Goal: Find specific page/section: Find specific page/section

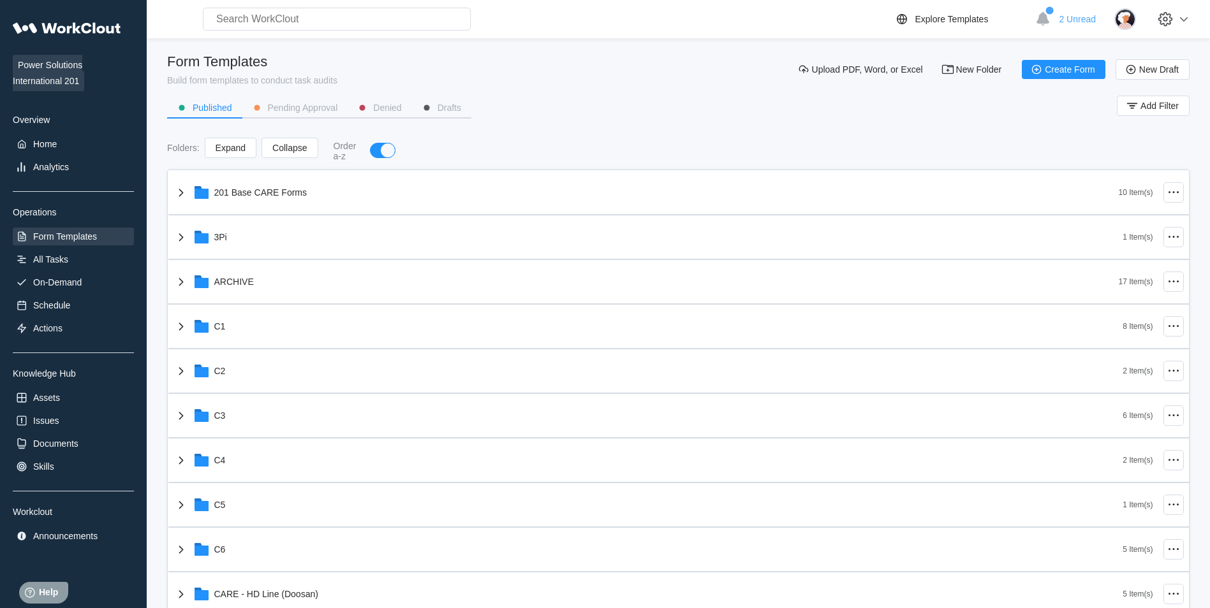
click at [96, 238] on div "Form Templates" at bounding box center [65, 236] width 64 height 10
click at [100, 253] on div "All Tasks" at bounding box center [73, 260] width 121 height 18
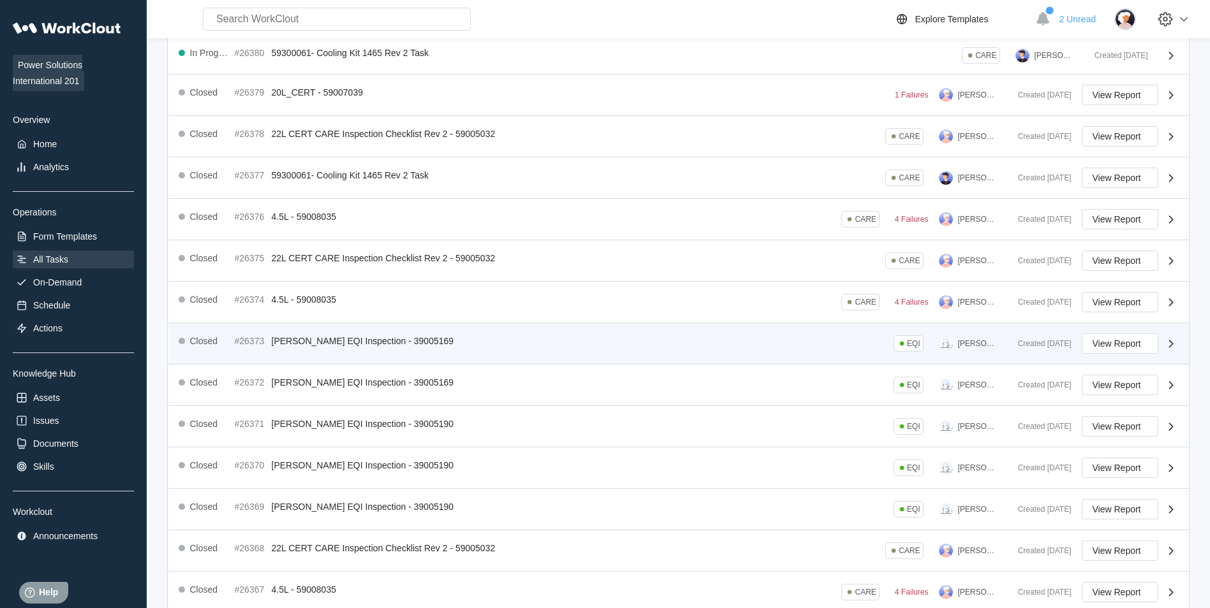
scroll to position [204, 0]
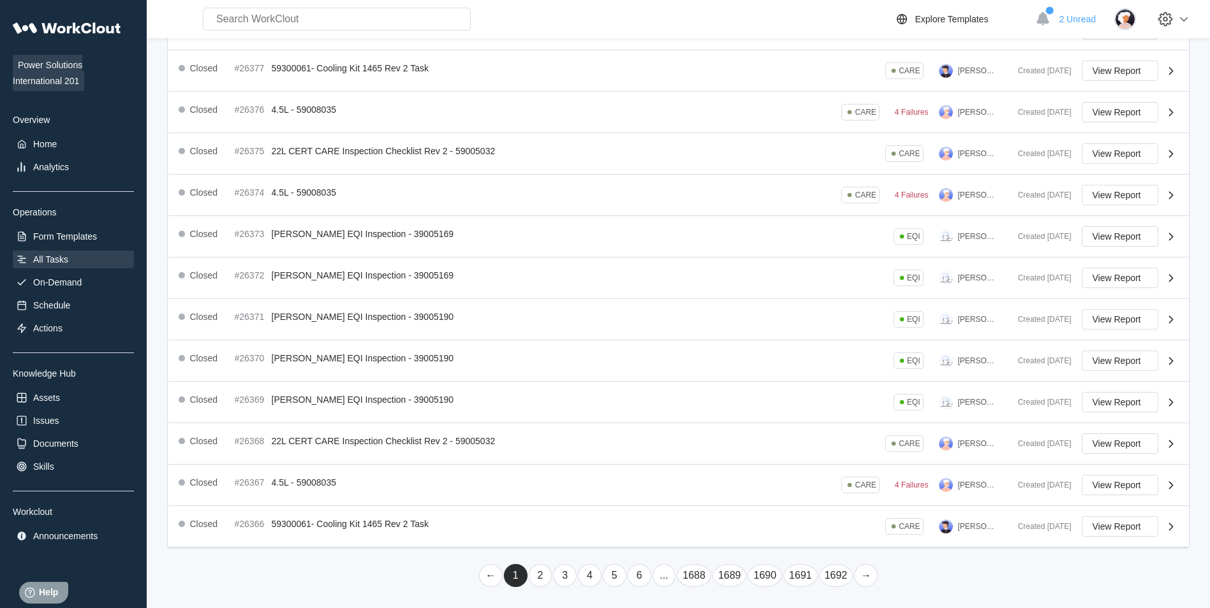
click at [636, 570] on link "6" at bounding box center [639, 575] width 24 height 23
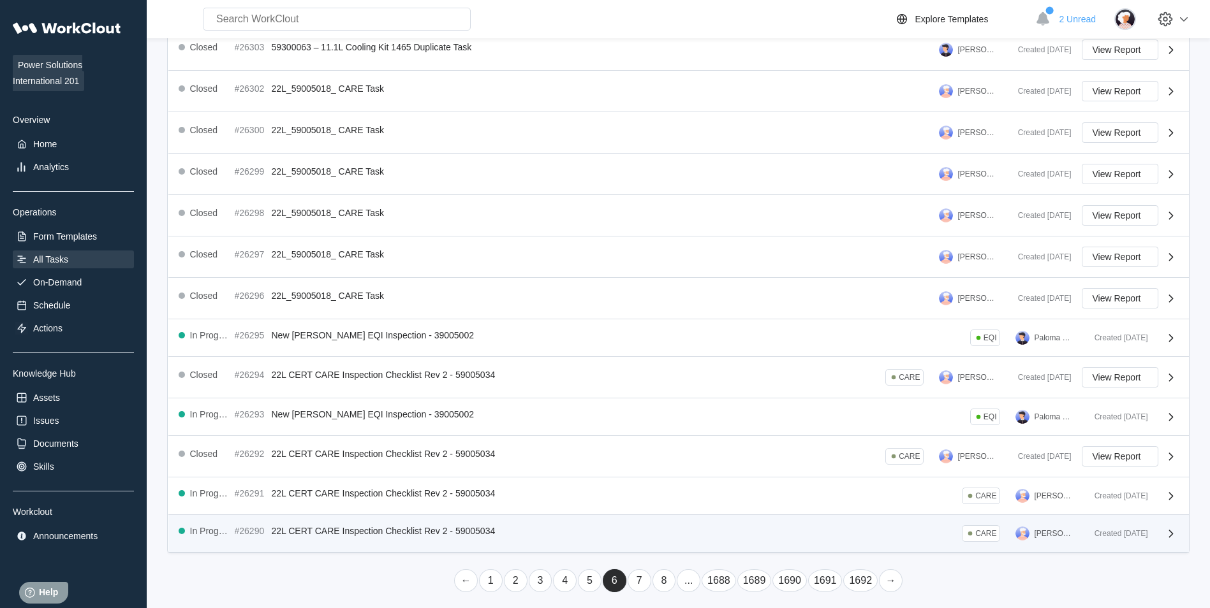
scroll to position [193, 0]
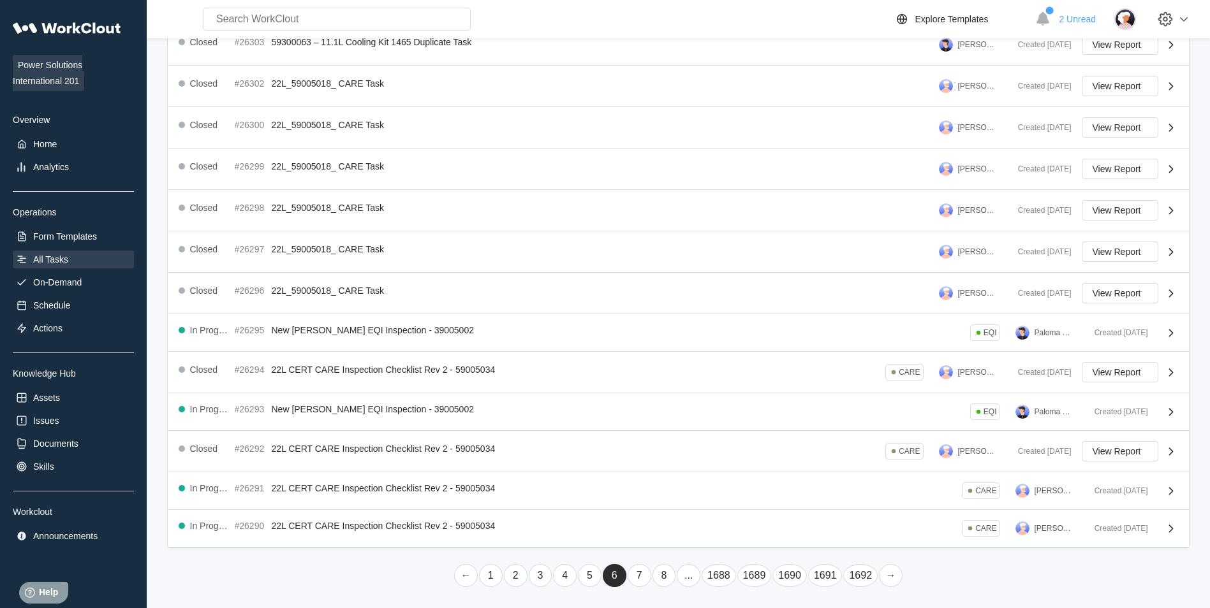
click at [664, 578] on link "8" at bounding box center [664, 575] width 24 height 23
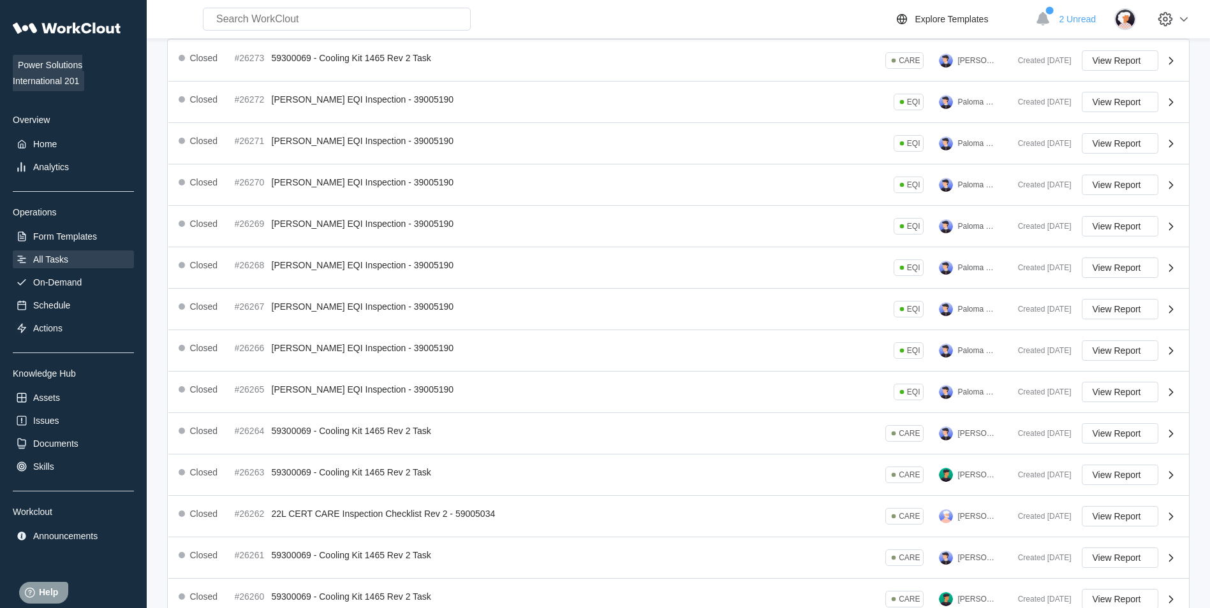
scroll to position [208, 0]
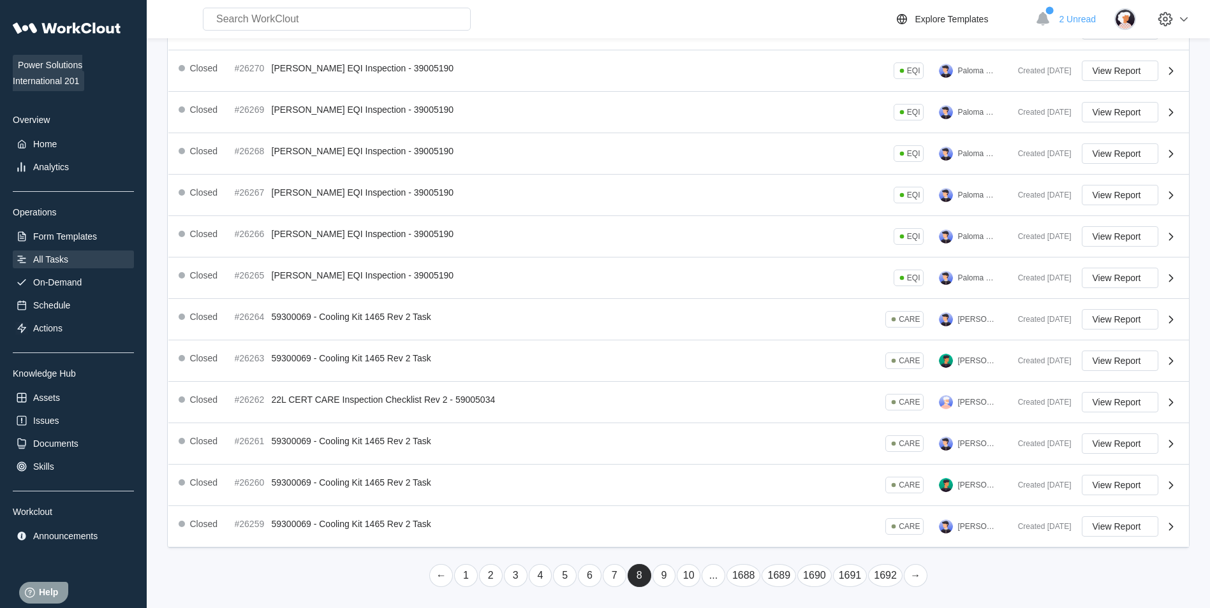
click at [691, 571] on link "10" at bounding box center [688, 575] width 24 height 23
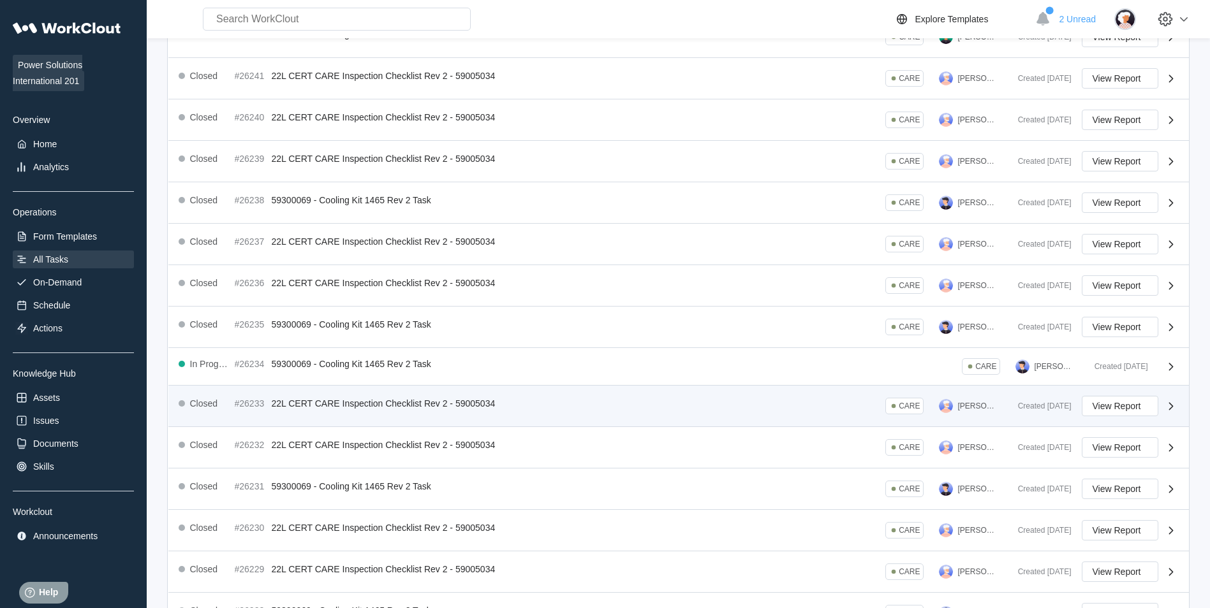
scroll to position [204, 0]
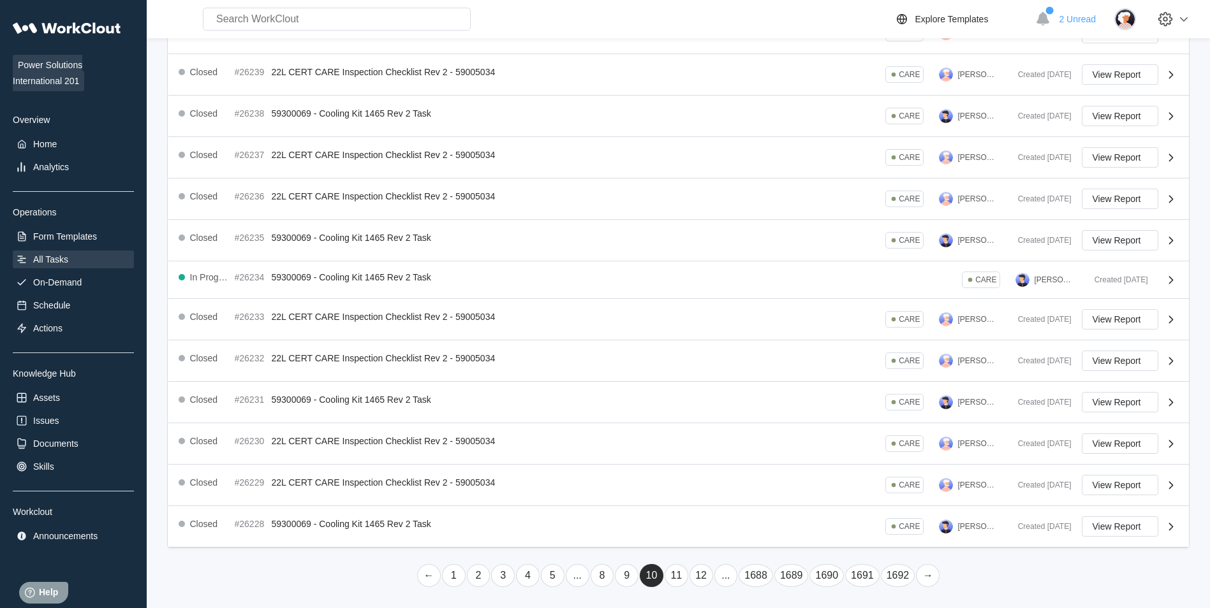
click at [700, 577] on link "12" at bounding box center [701, 575] width 24 height 23
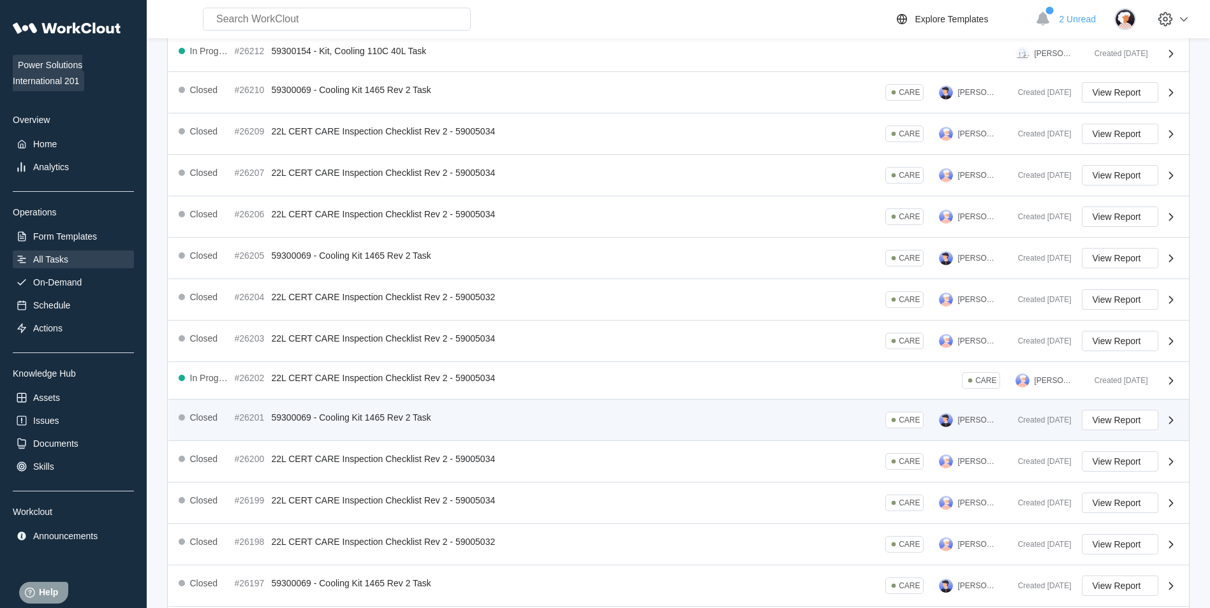
scroll to position [199, 0]
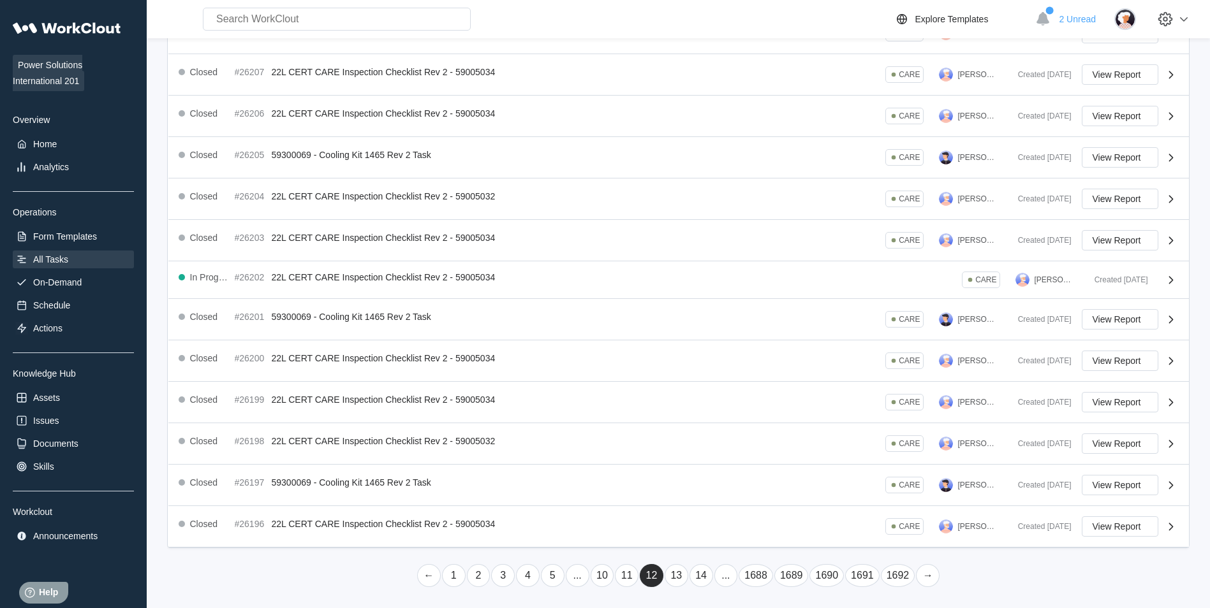
click at [699, 581] on link "14" at bounding box center [701, 575] width 24 height 23
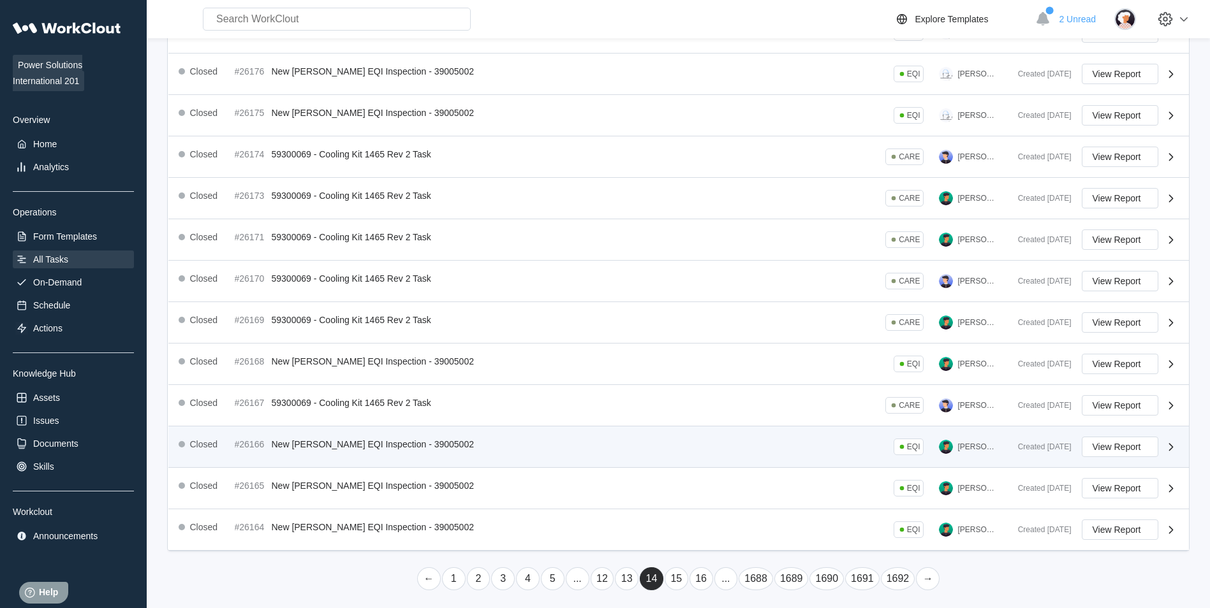
scroll to position [208, 0]
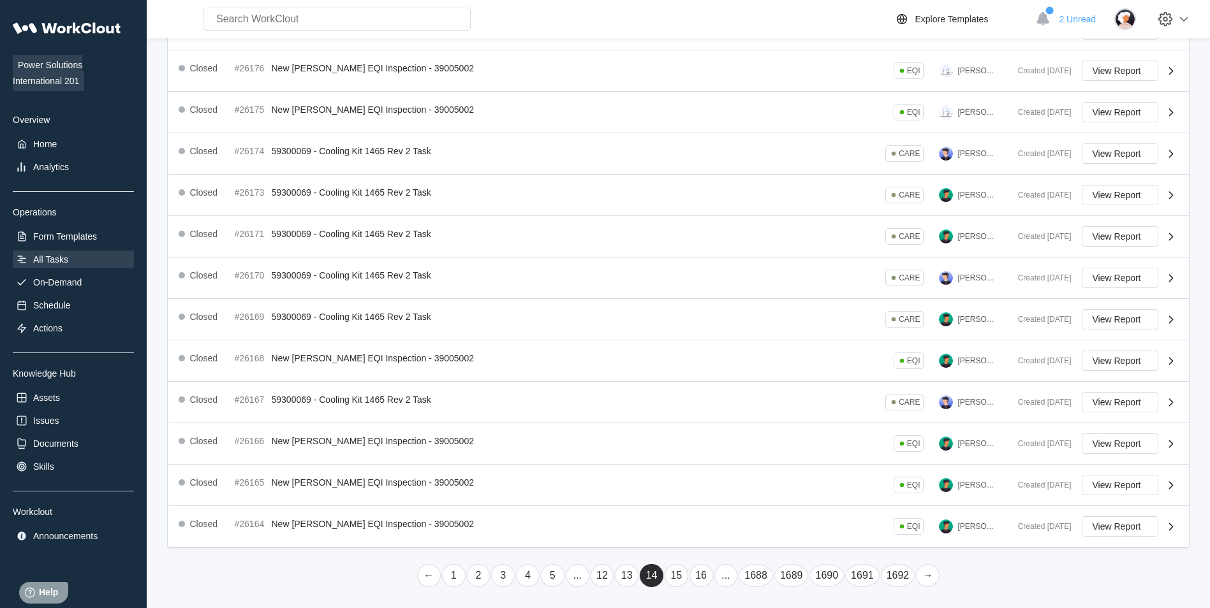
click at [704, 581] on link "16" at bounding box center [701, 575] width 24 height 23
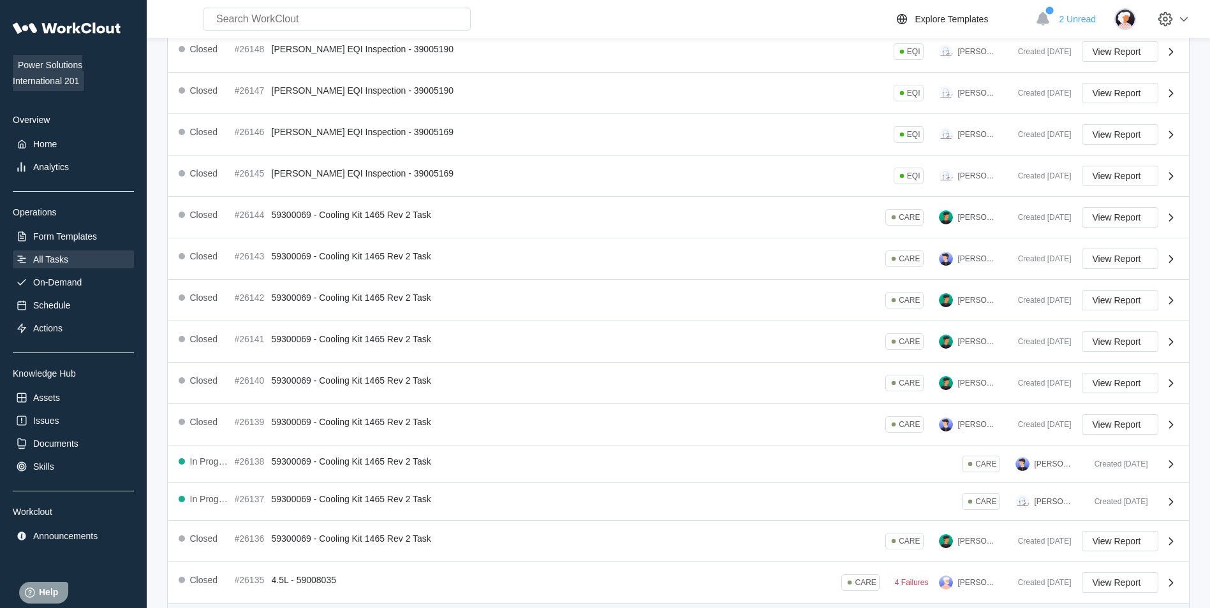
scroll to position [200, 0]
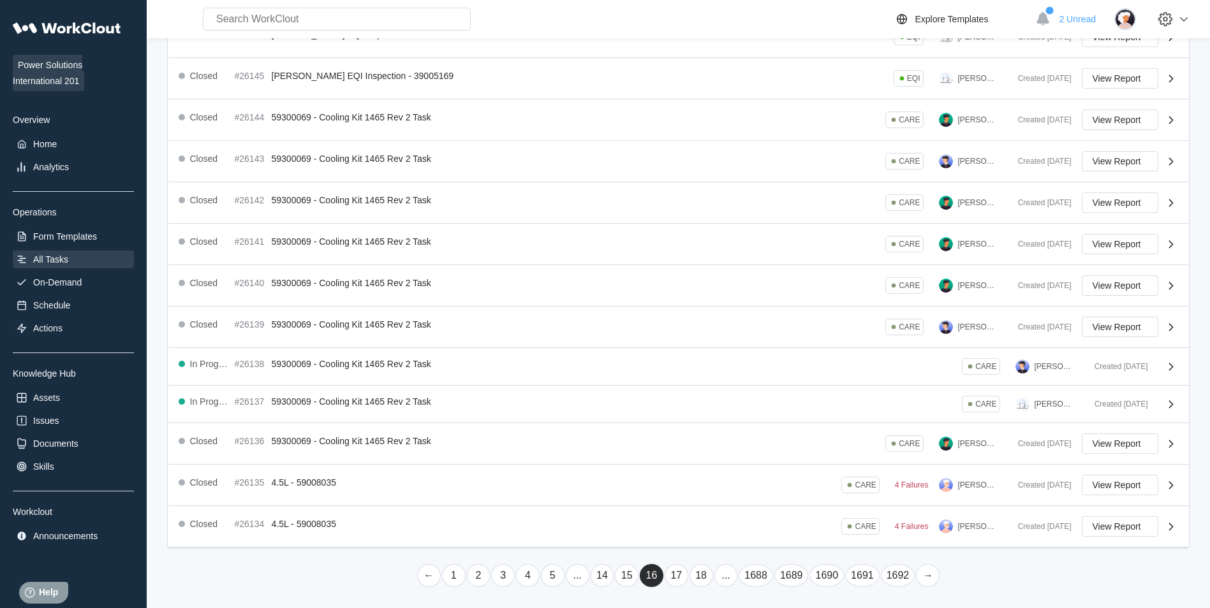
click at [698, 567] on link "18" at bounding box center [701, 575] width 24 height 23
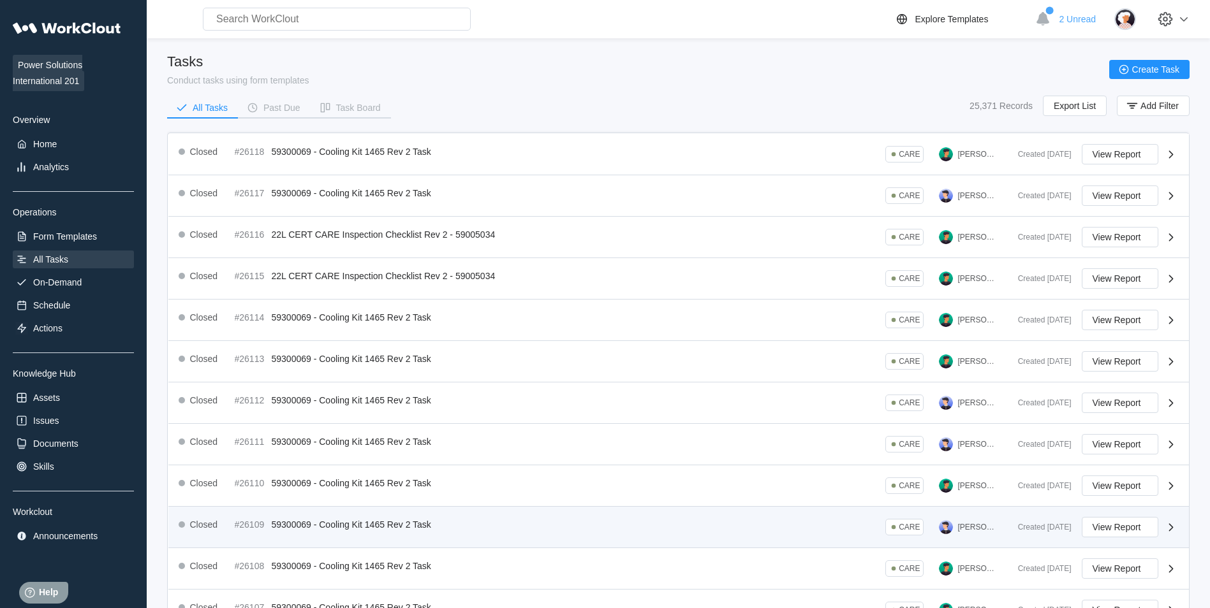
scroll to position [208, 0]
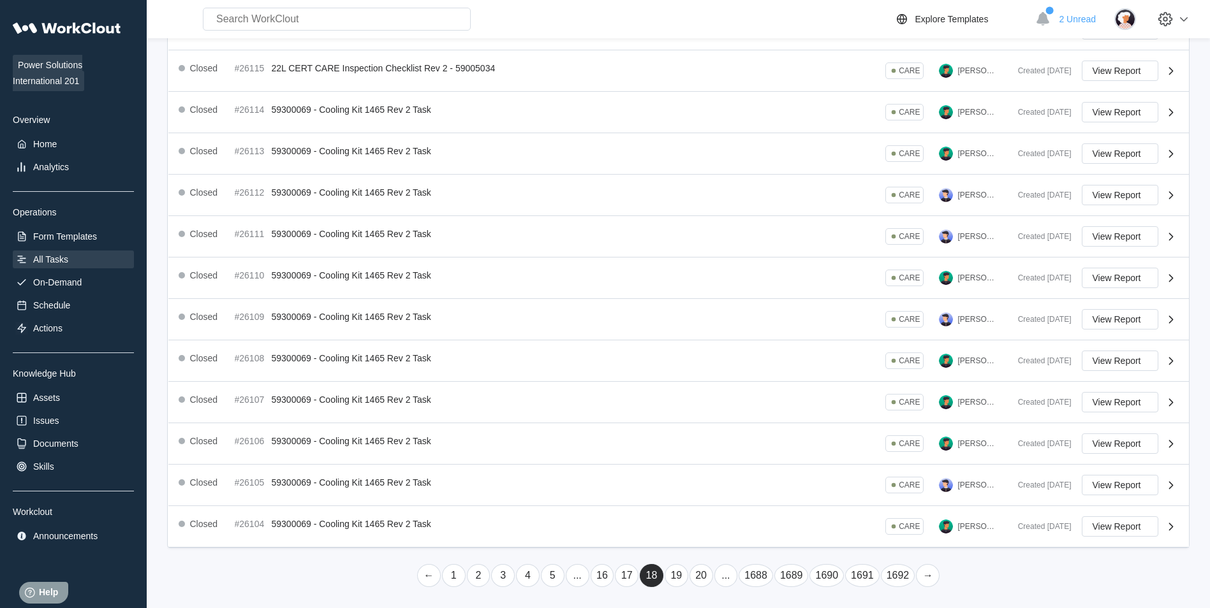
click at [705, 574] on link "20" at bounding box center [701, 575] width 24 height 23
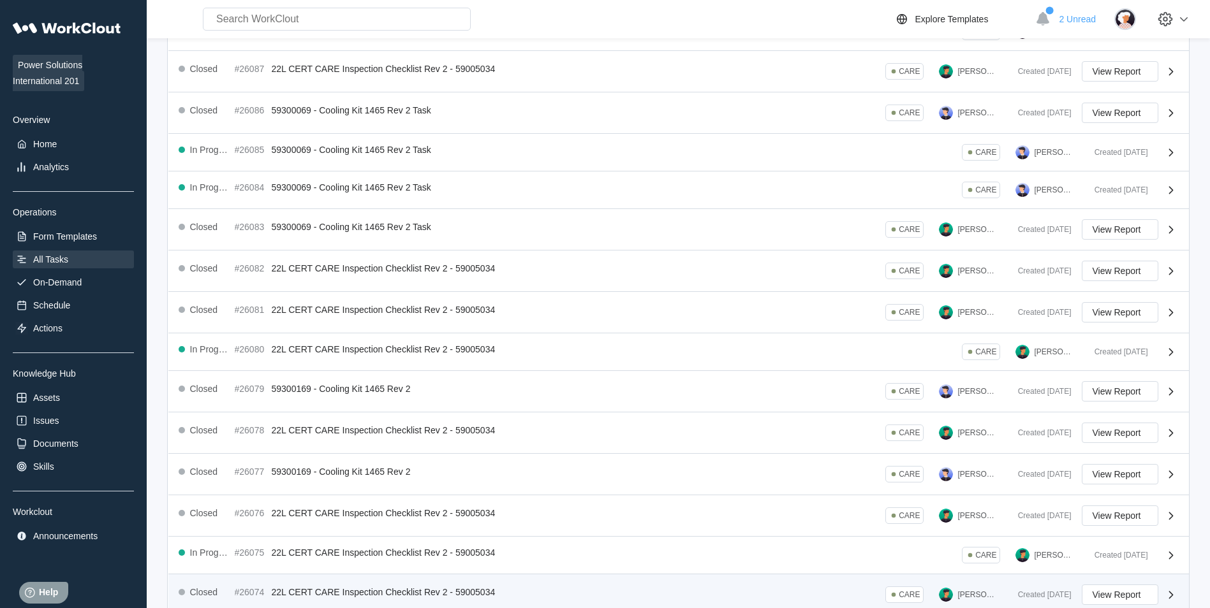
scroll to position [189, 0]
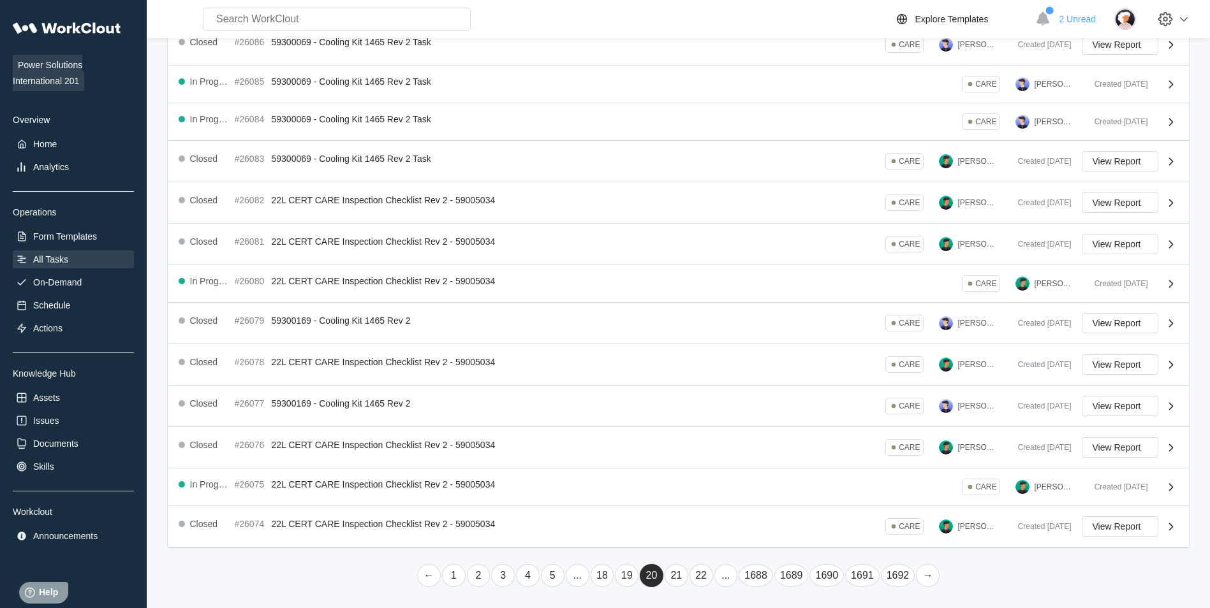
click at [709, 573] on link "22" at bounding box center [701, 575] width 24 height 23
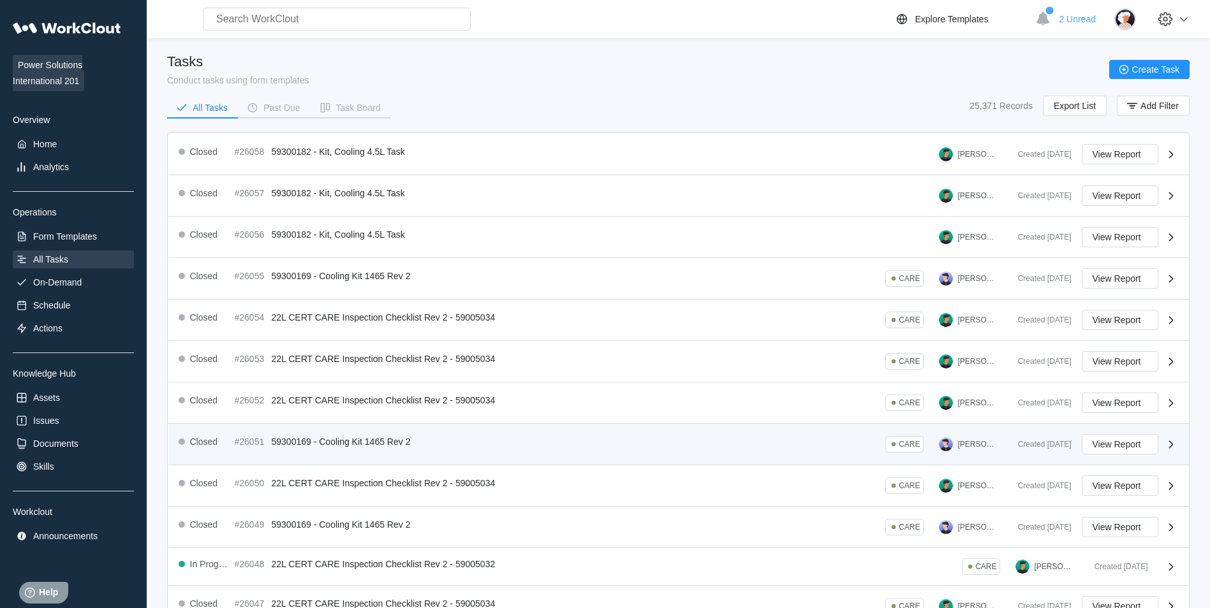
scroll to position [204, 0]
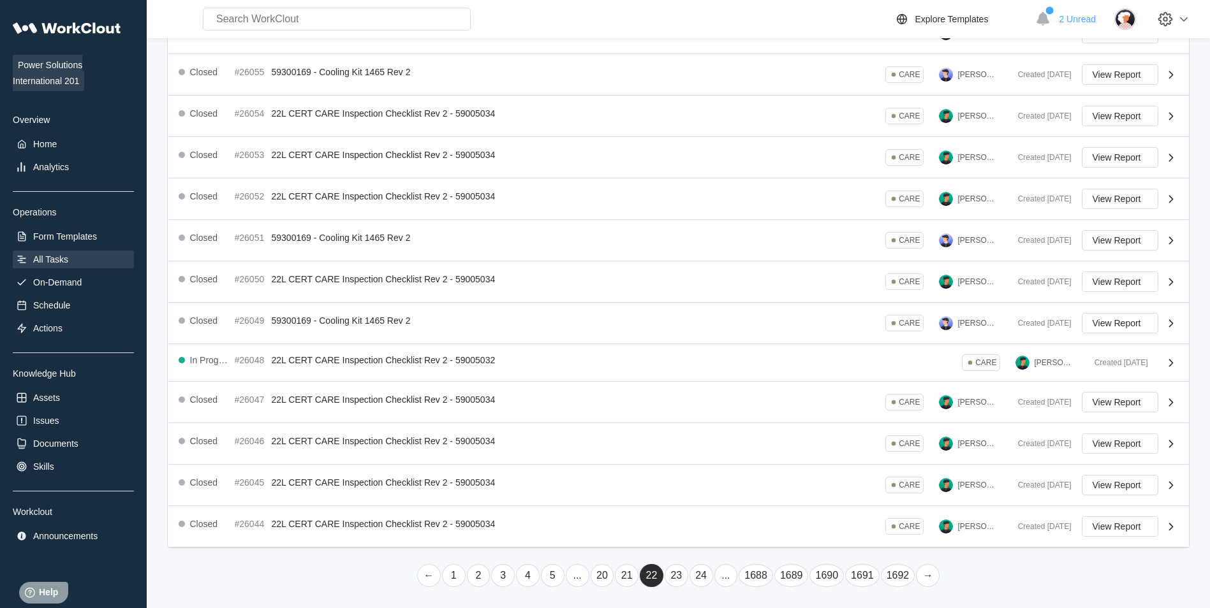
click at [699, 572] on link "24" at bounding box center [701, 575] width 24 height 23
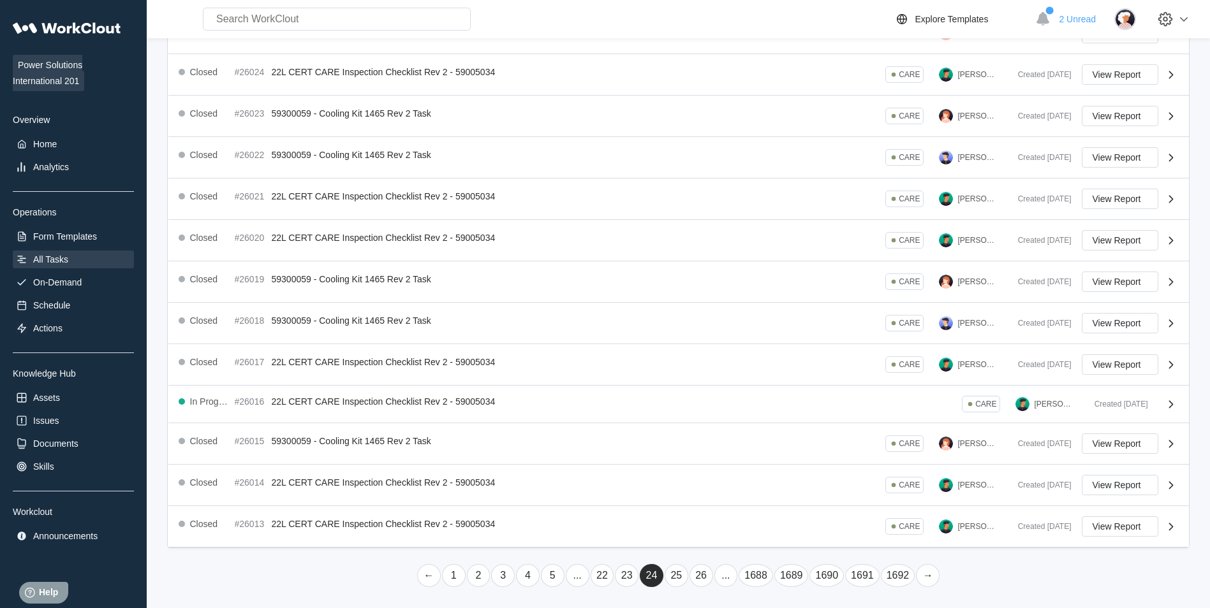
click at [696, 576] on link "26" at bounding box center [701, 575] width 24 height 23
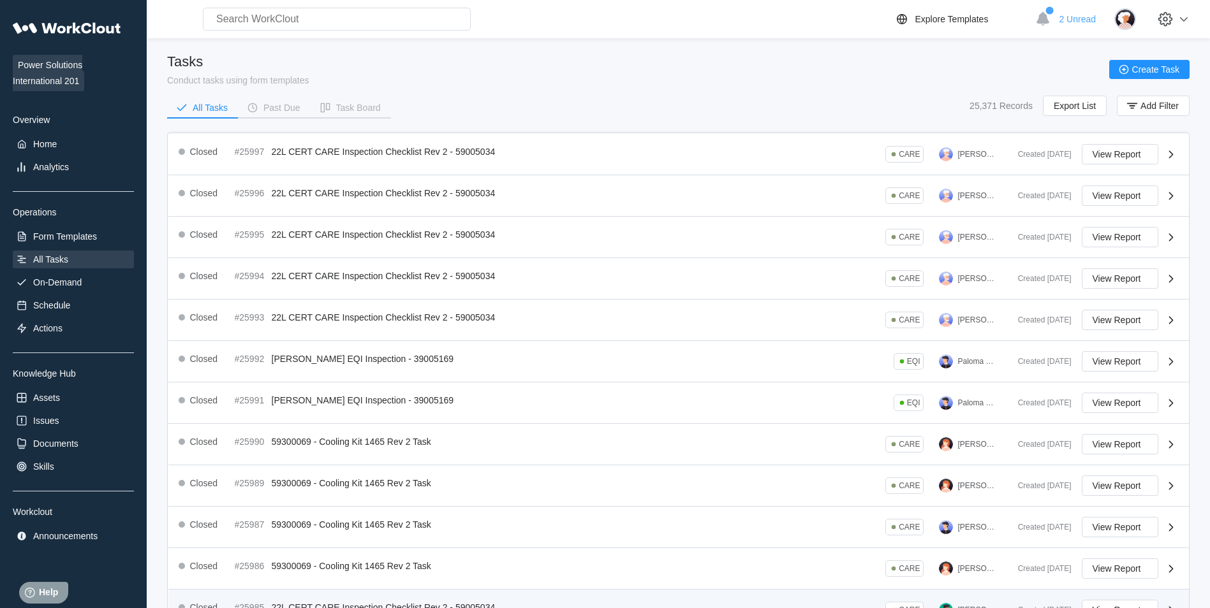
scroll to position [208, 0]
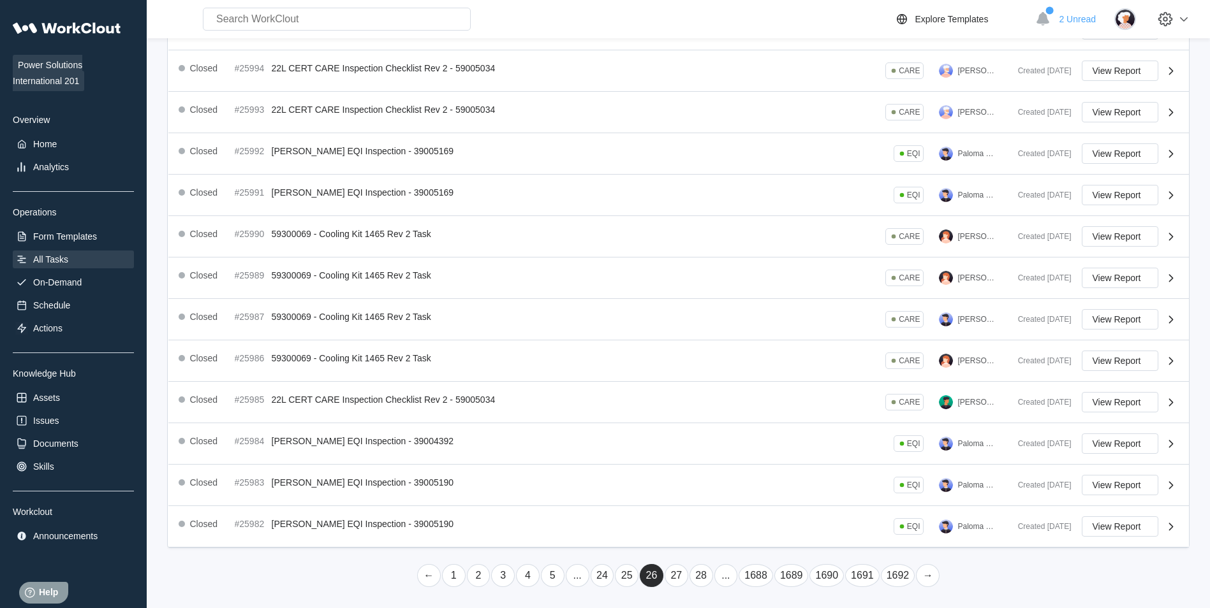
click at [696, 579] on link "28" at bounding box center [701, 575] width 24 height 23
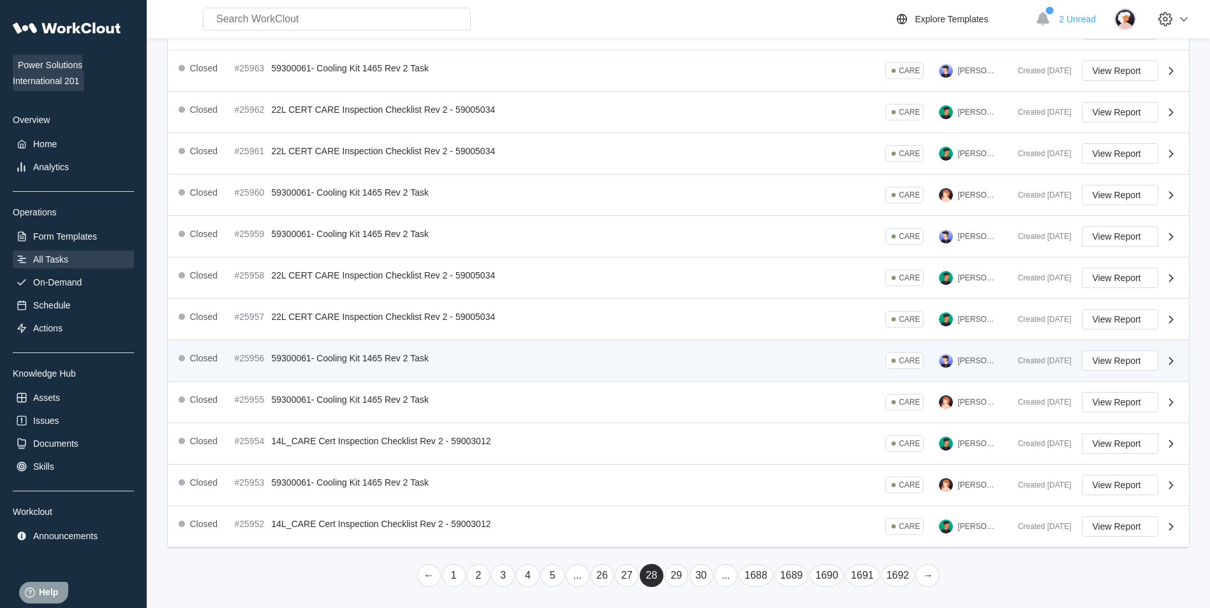
click at [743, 362] on div "Closed #25956 59300061- Cooling Kit 1465 Rev 2 Task CARE [PERSON_NAME]" at bounding box center [593, 361] width 829 height 20
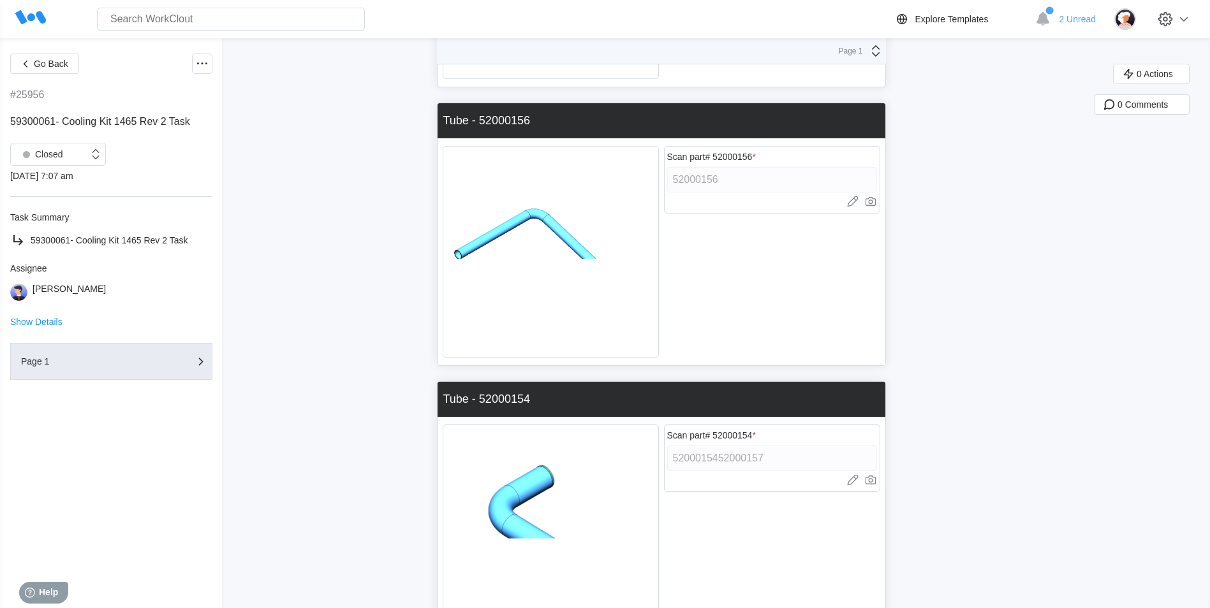
scroll to position [765, 0]
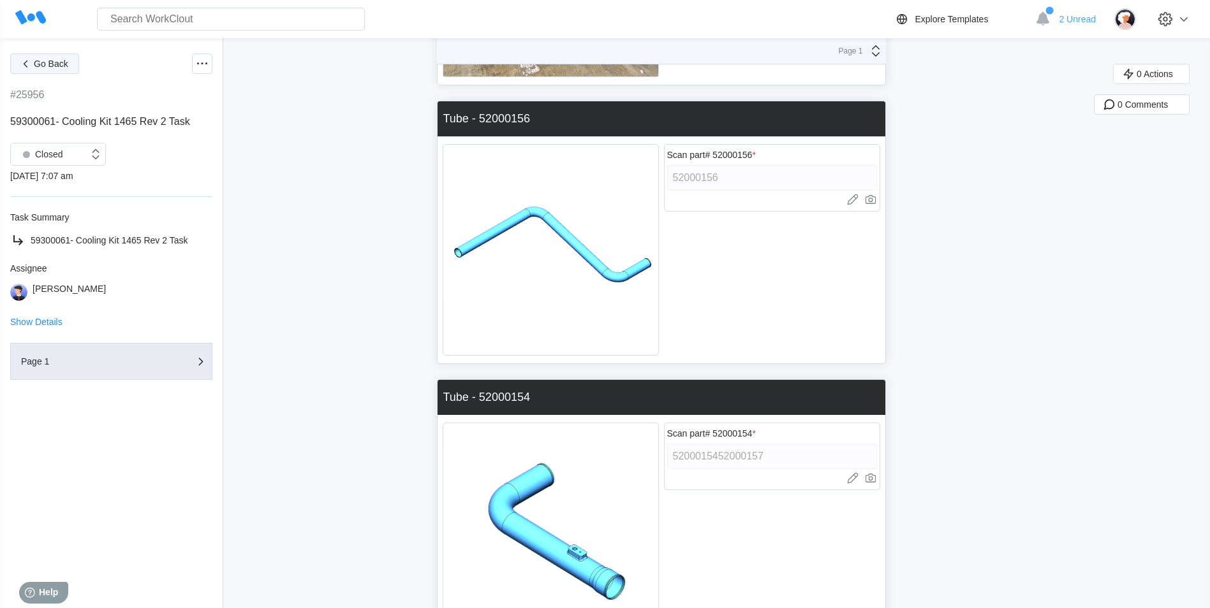
click at [60, 68] on span "Go Back" at bounding box center [51, 63] width 34 height 9
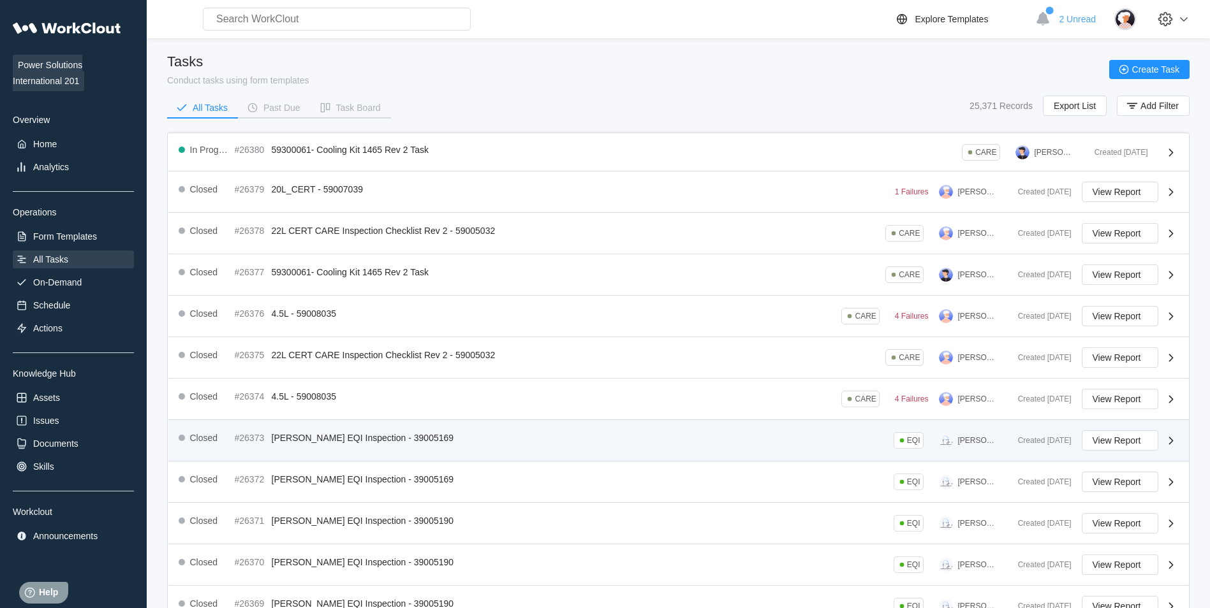
scroll to position [204, 0]
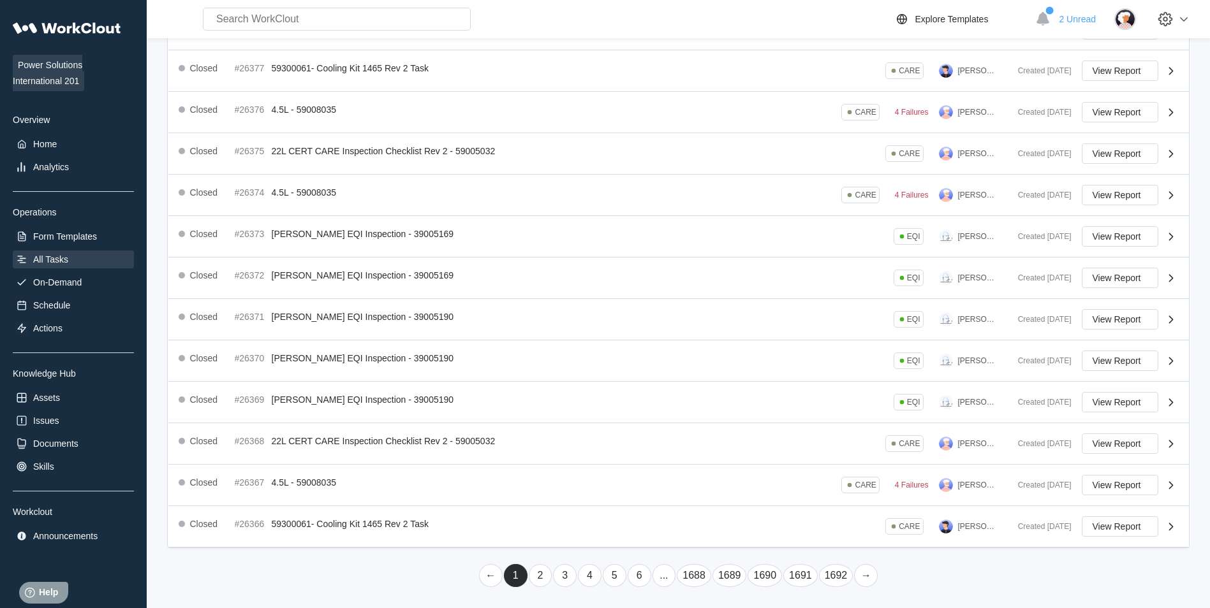
click at [634, 576] on link "6" at bounding box center [639, 575] width 24 height 23
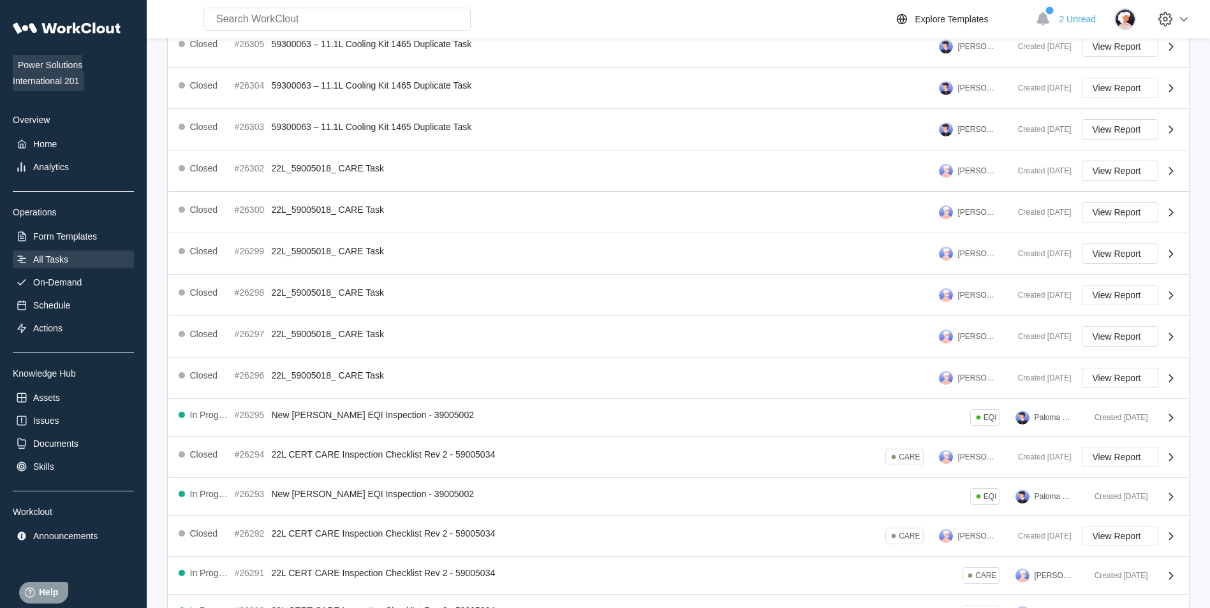
scroll to position [193, 0]
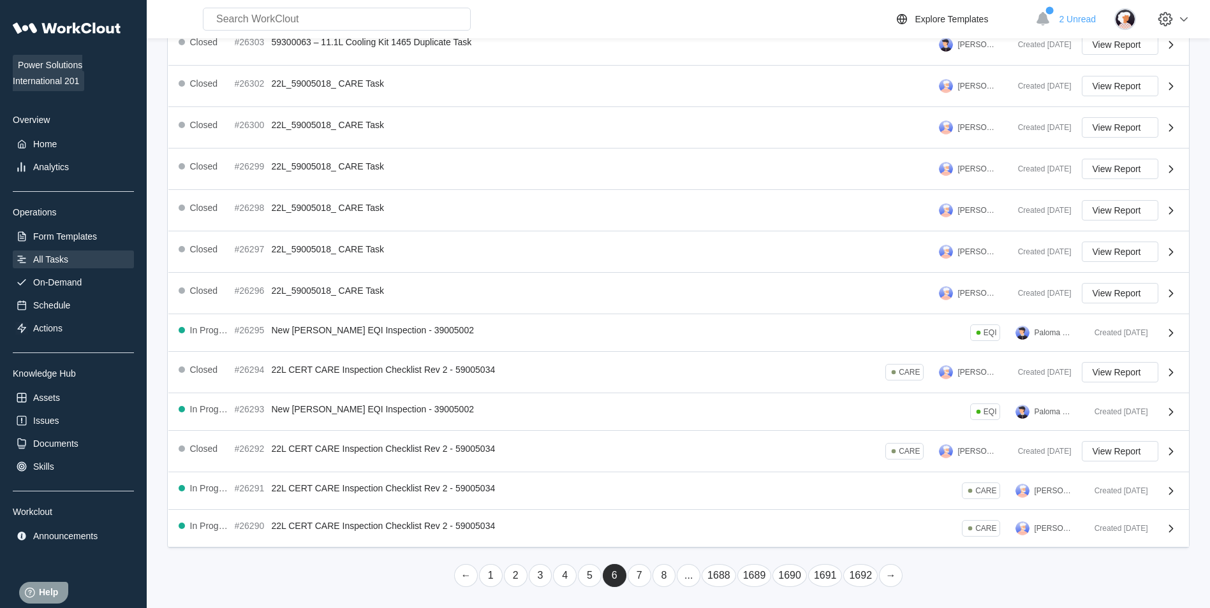
click at [668, 576] on link "8" at bounding box center [664, 575] width 24 height 23
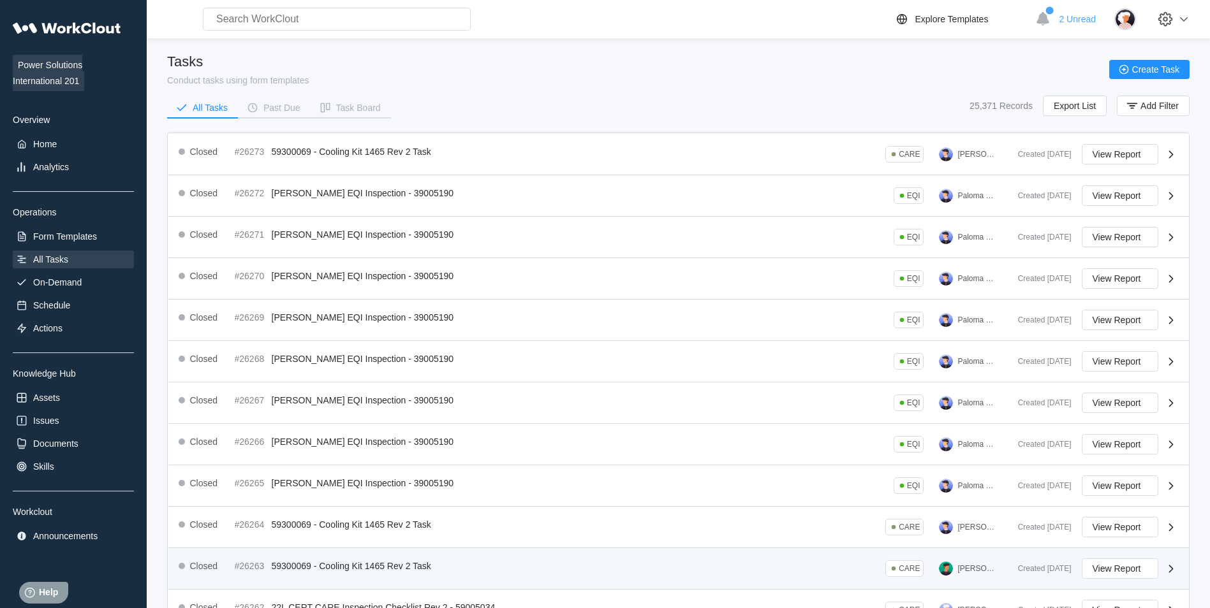
scroll to position [208, 0]
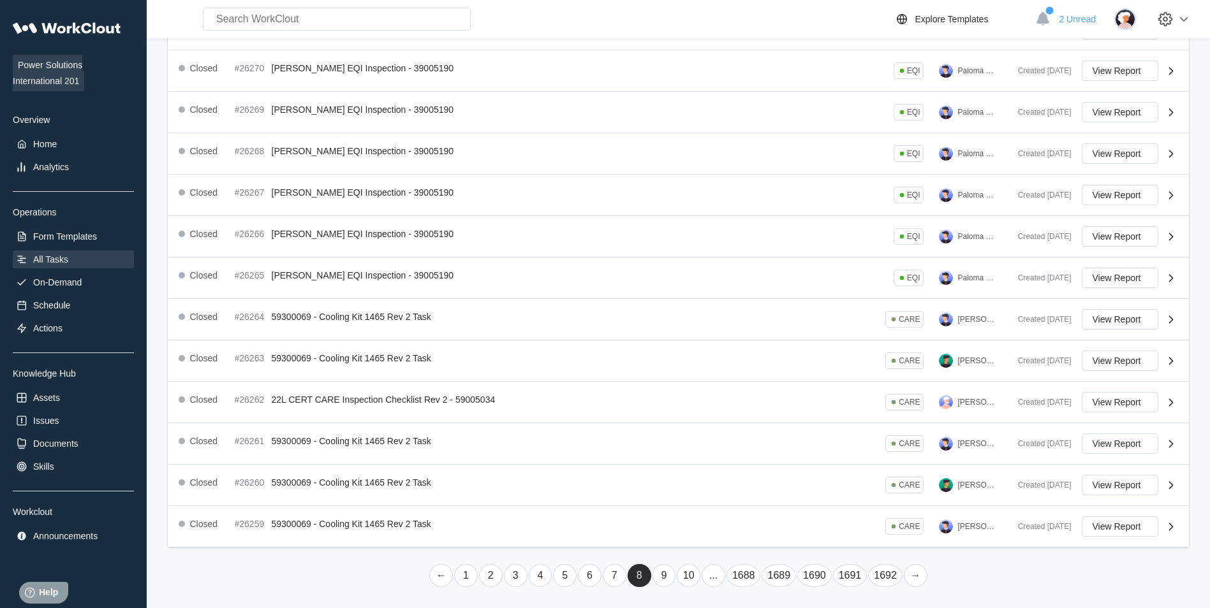
click at [694, 574] on link "10" at bounding box center [688, 575] width 24 height 23
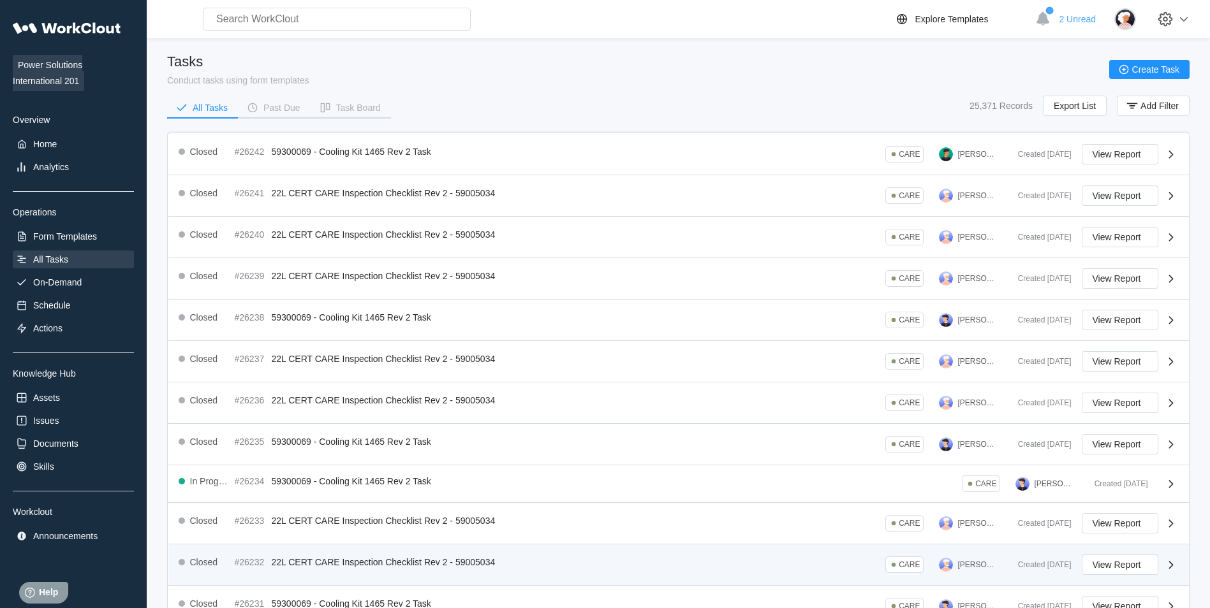
scroll to position [204, 0]
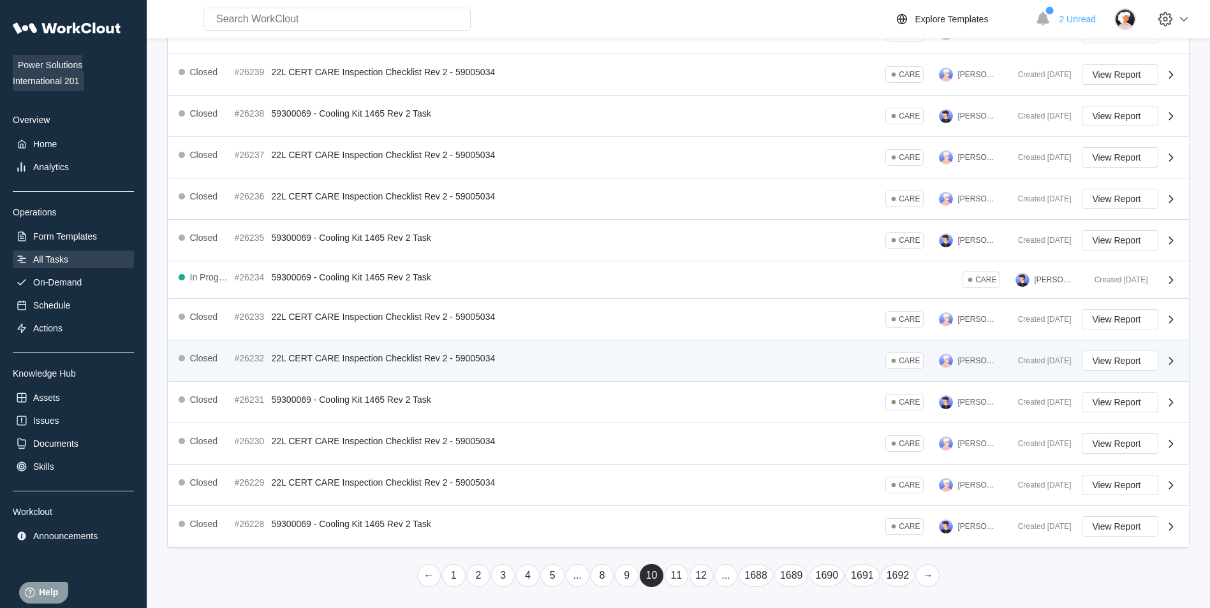
click at [699, 570] on link "12" at bounding box center [701, 575] width 24 height 23
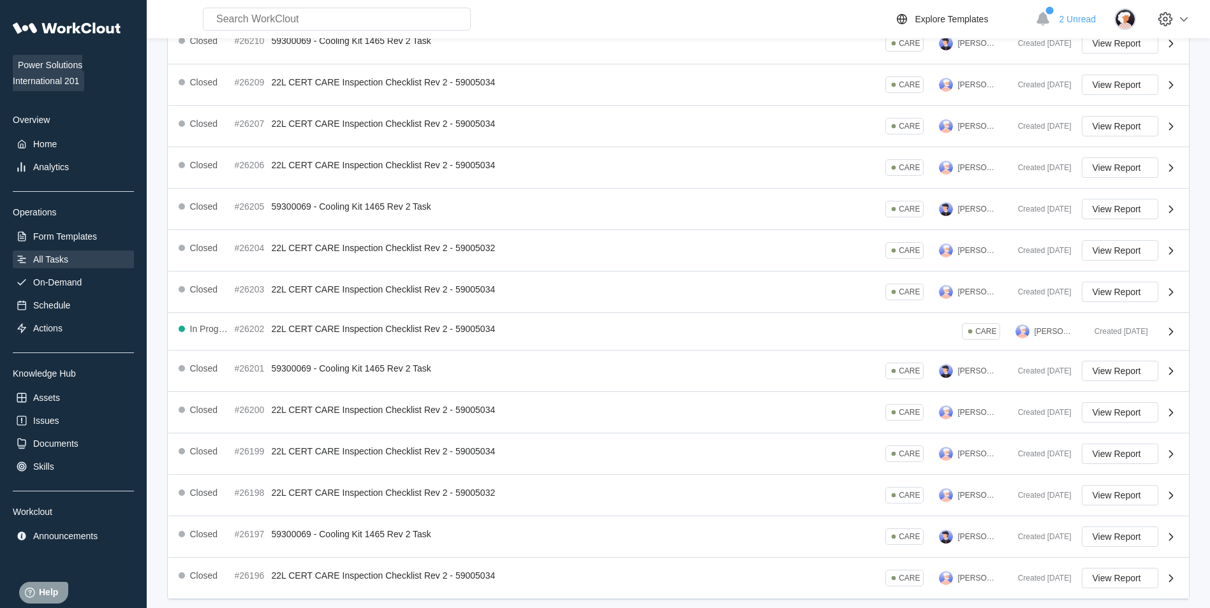
scroll to position [199, 0]
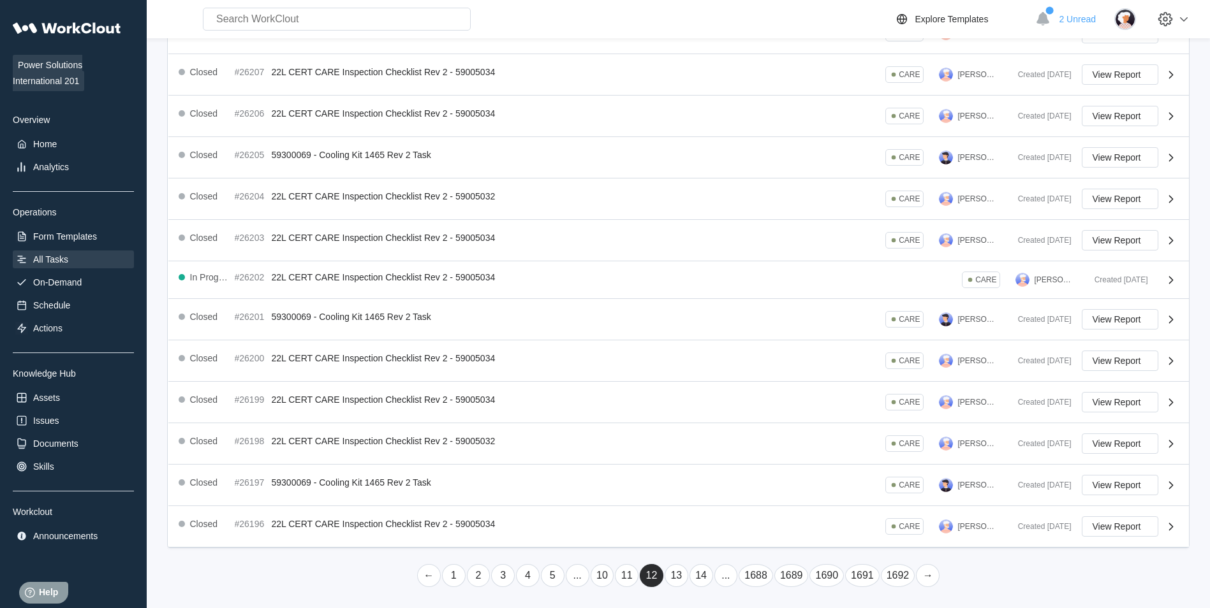
click at [699, 570] on link "14" at bounding box center [701, 575] width 24 height 23
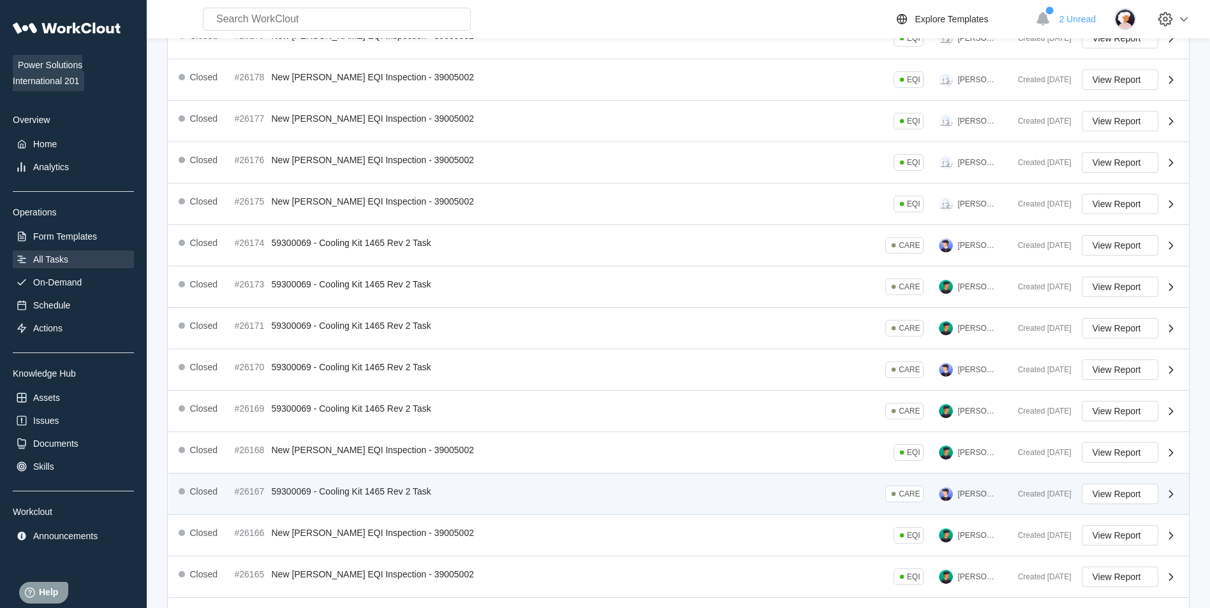
scroll to position [208, 0]
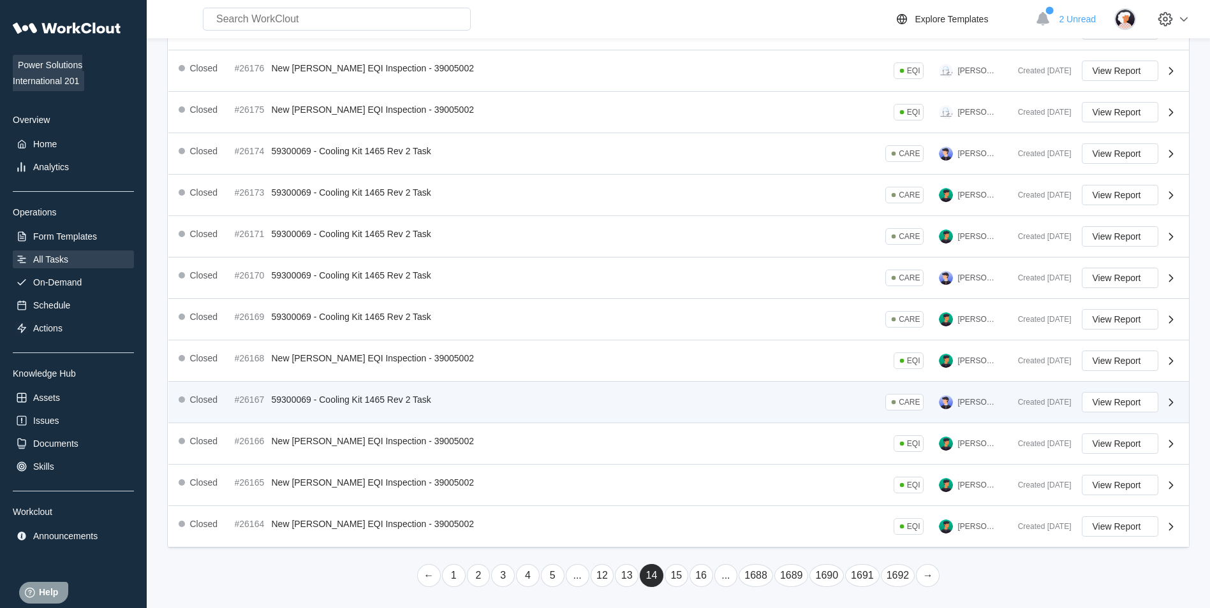
click at [699, 569] on link "16" at bounding box center [701, 575] width 24 height 23
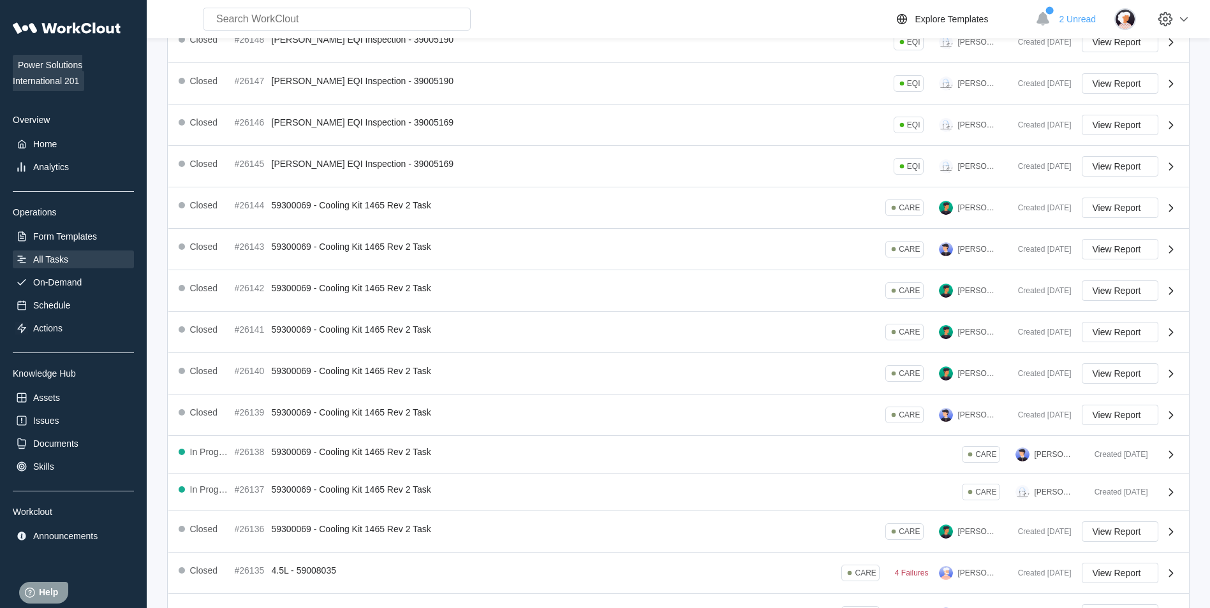
scroll to position [0, 0]
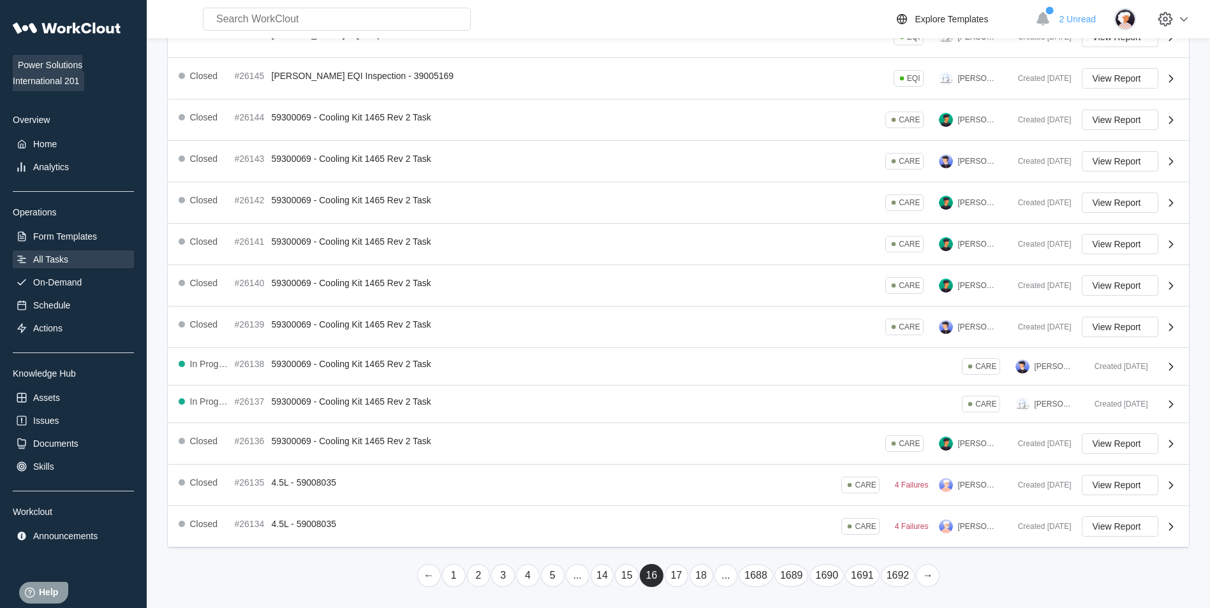
click at [706, 578] on link "18" at bounding box center [701, 575] width 24 height 23
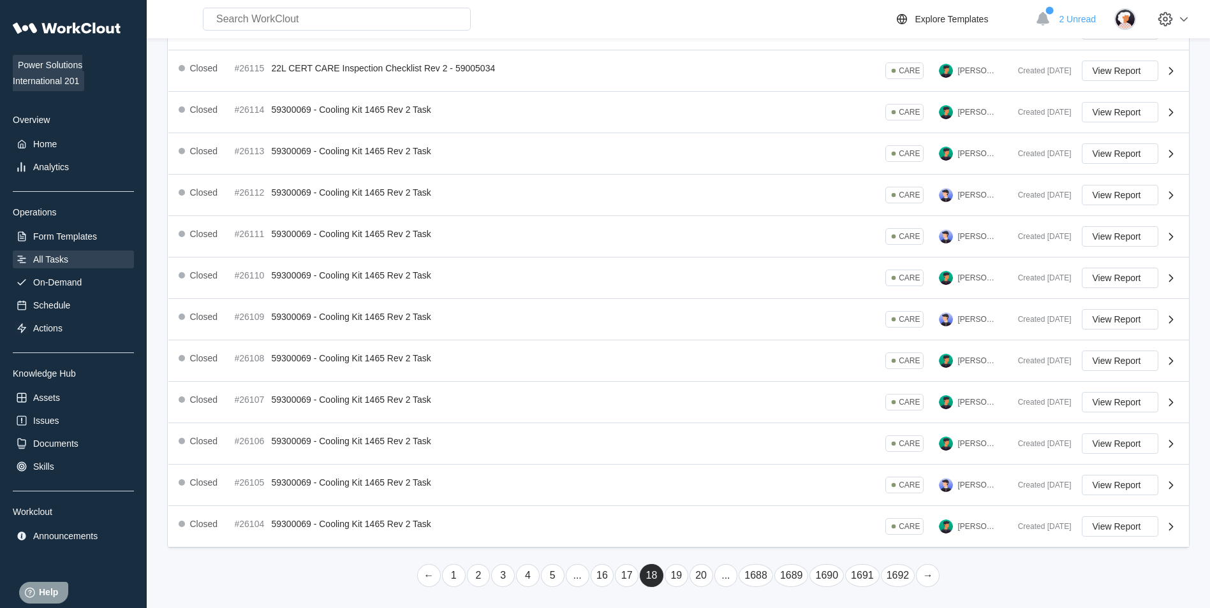
click at [698, 571] on link "20" at bounding box center [701, 575] width 24 height 23
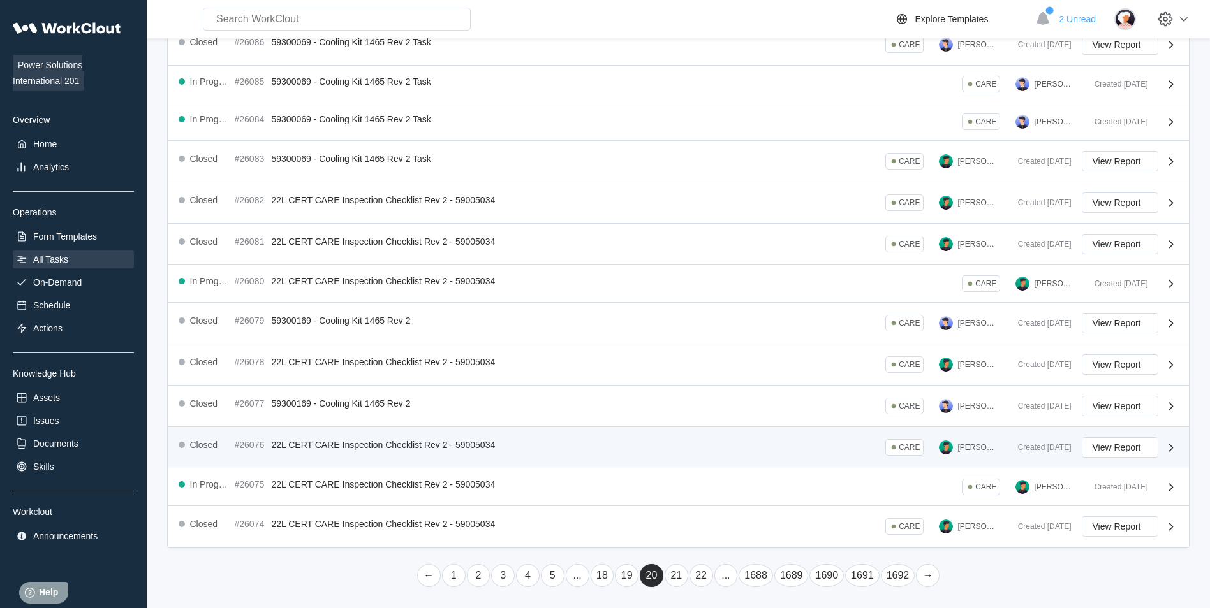
click at [698, 570] on link "22" at bounding box center [701, 575] width 24 height 23
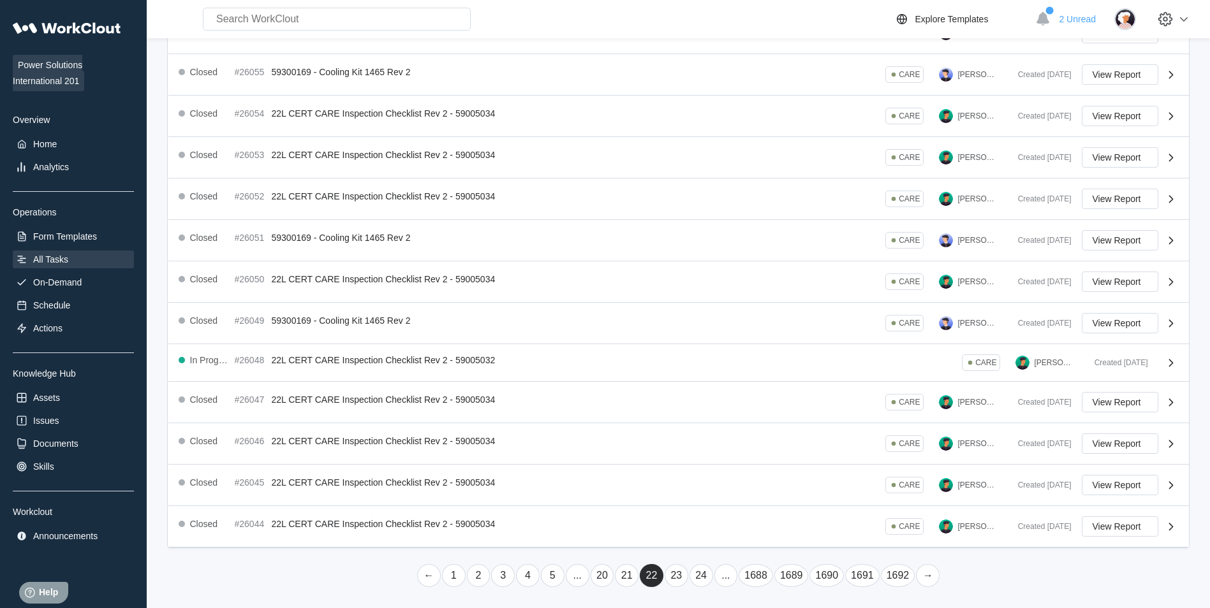
click at [698, 570] on link "24" at bounding box center [701, 575] width 24 height 23
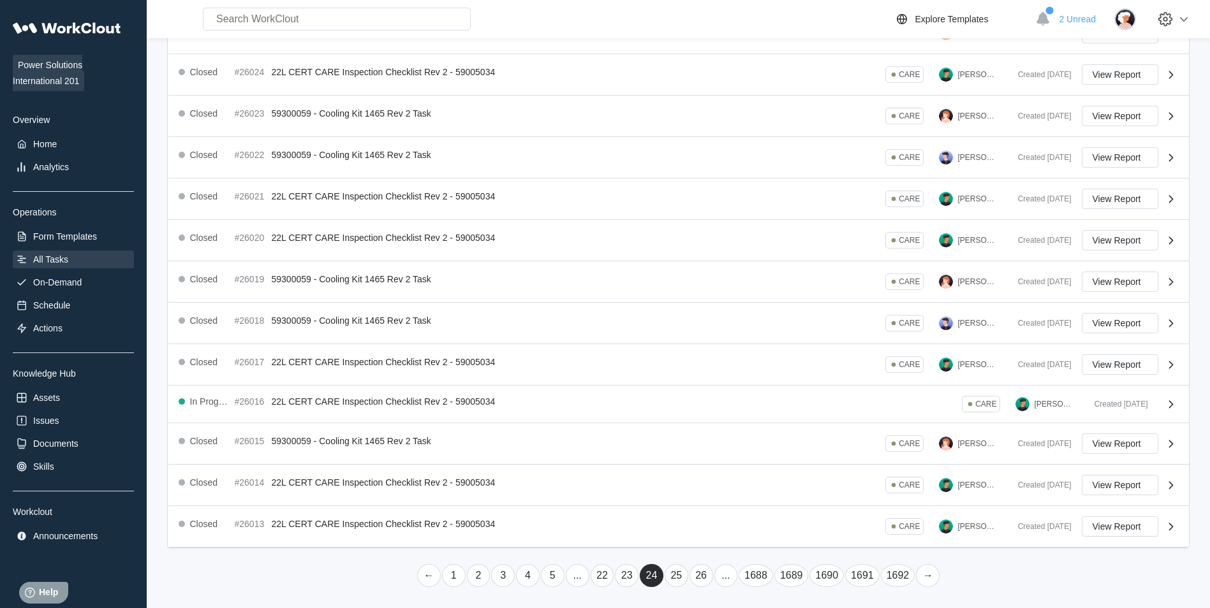
click at [698, 570] on link "26" at bounding box center [701, 575] width 24 height 23
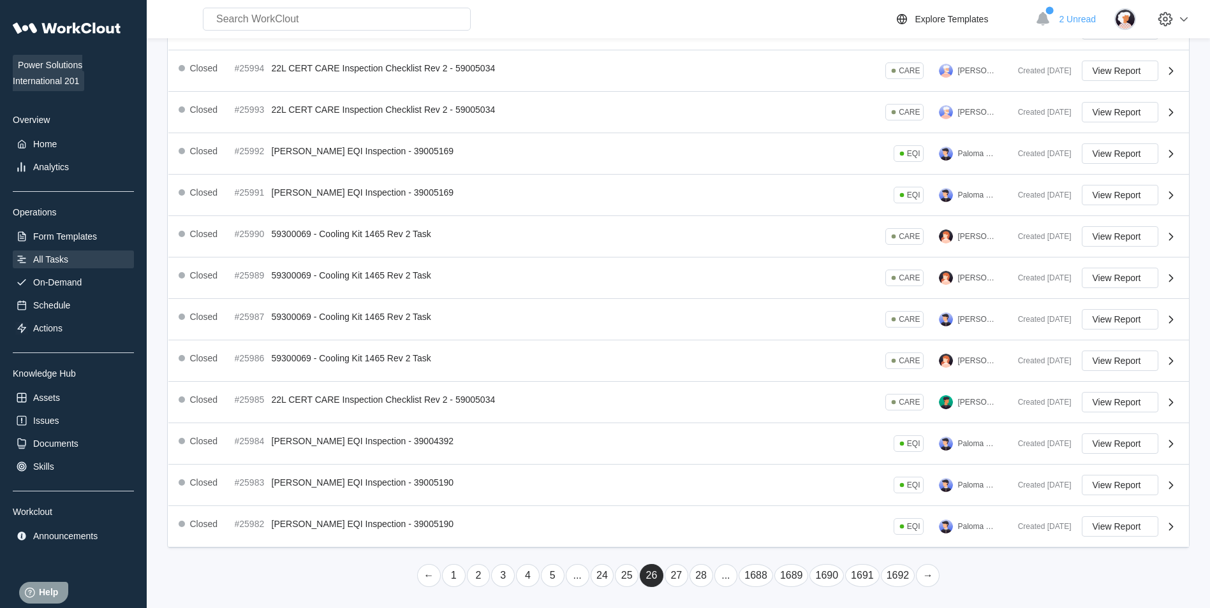
click at [698, 570] on link "28" at bounding box center [701, 575] width 24 height 23
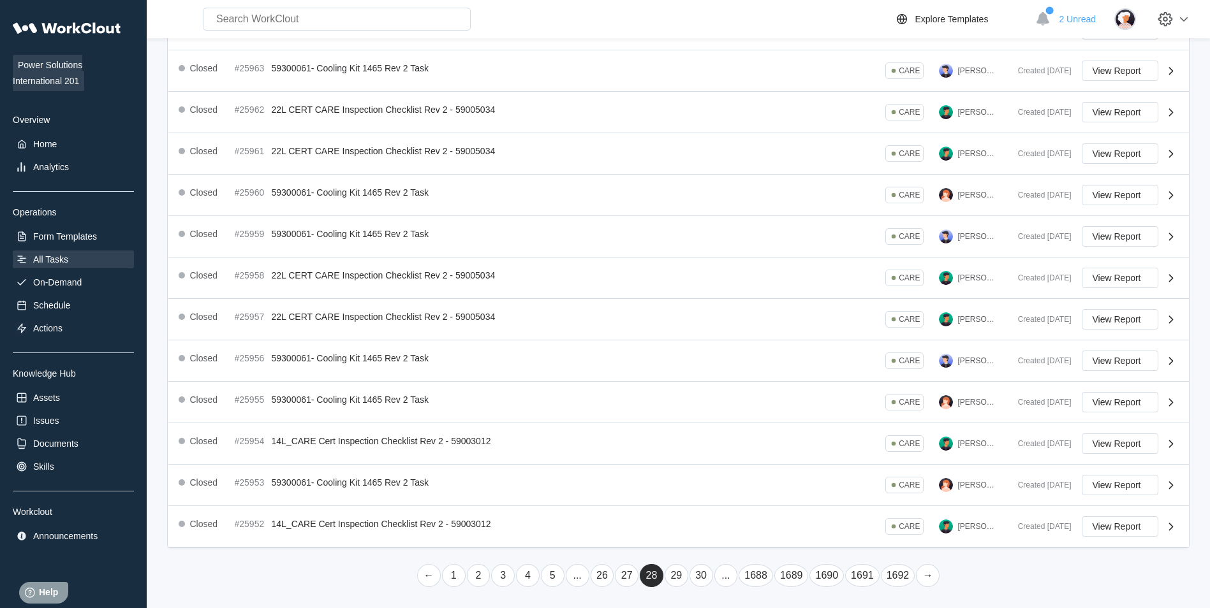
click at [698, 570] on link "30" at bounding box center [701, 575] width 24 height 23
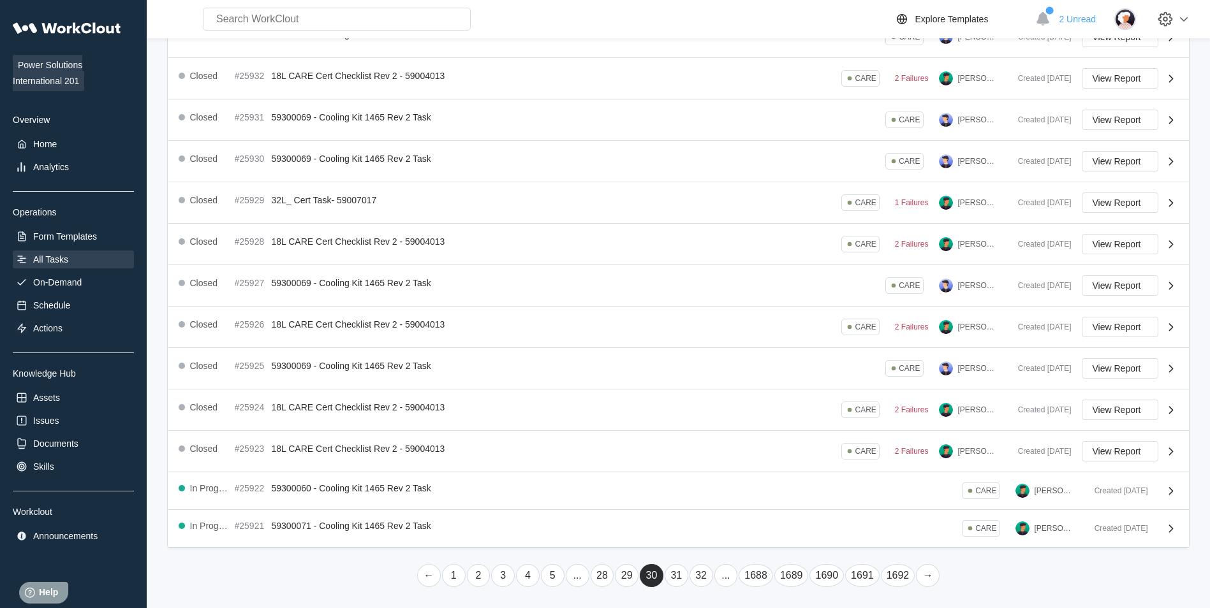
click at [626, 574] on link "29" at bounding box center [627, 575] width 24 height 23
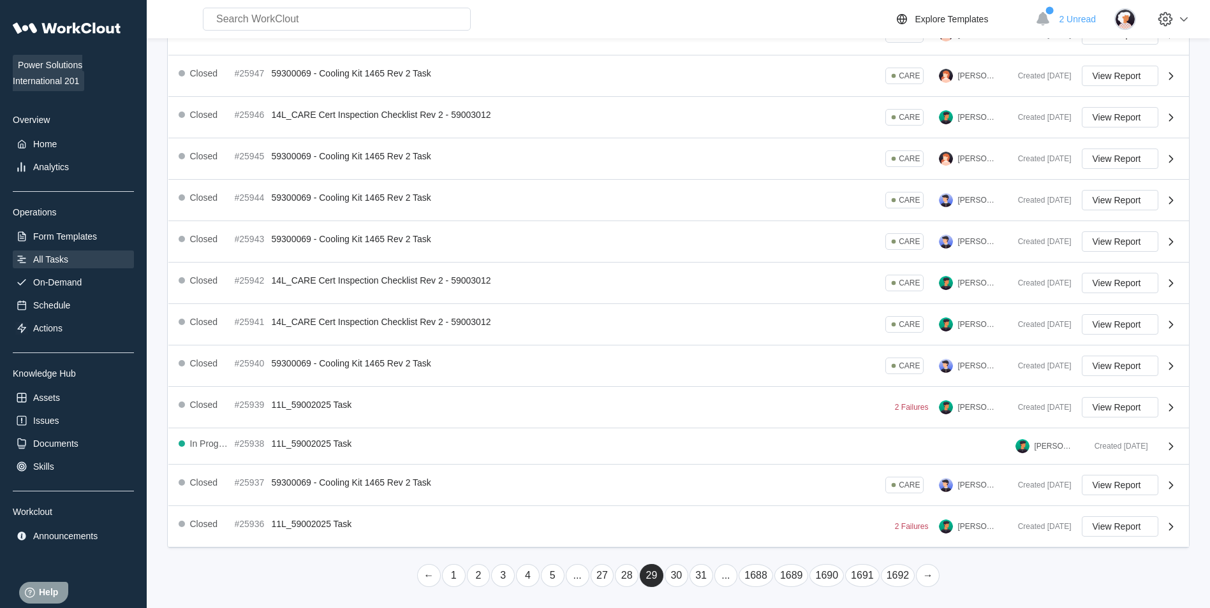
click at [621, 571] on link "28" at bounding box center [627, 575] width 24 height 23
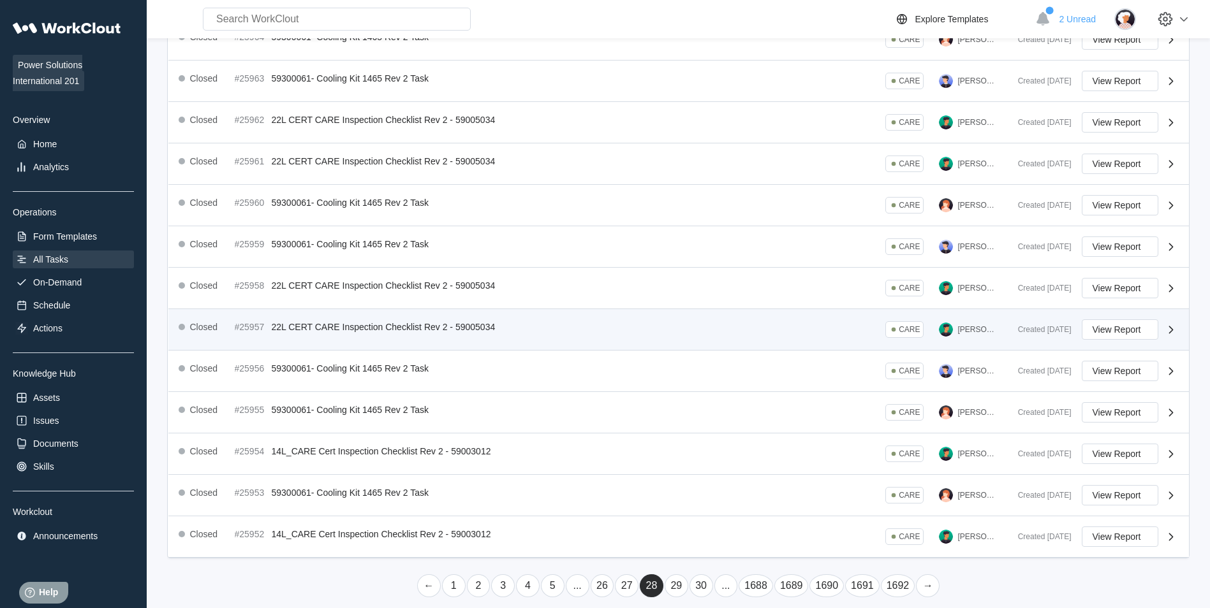
scroll to position [208, 0]
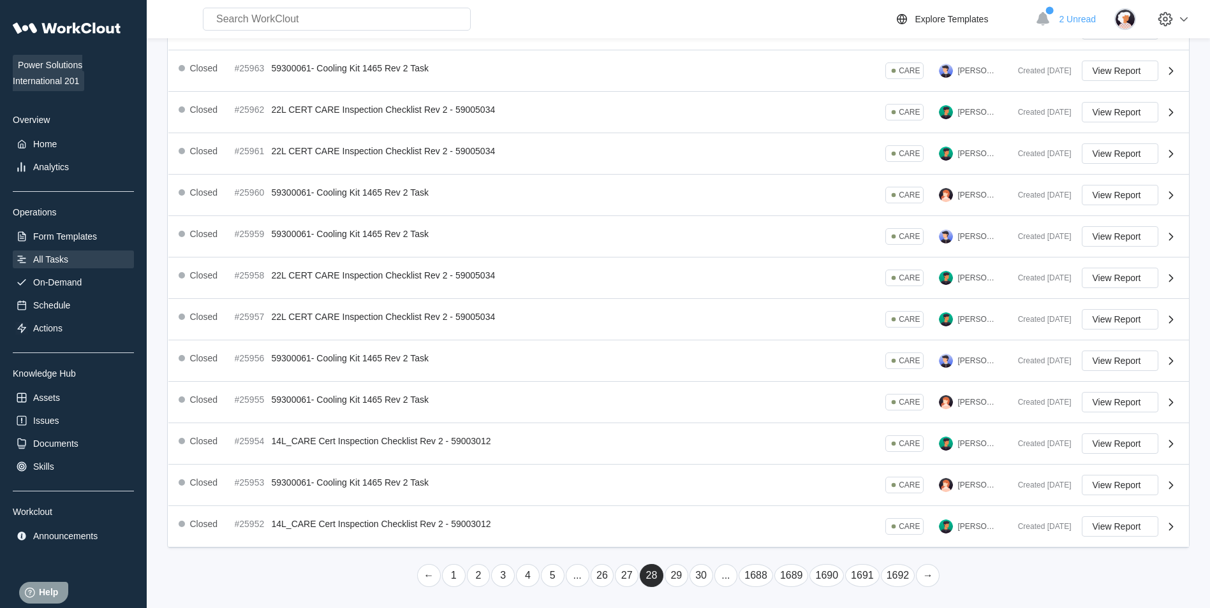
click at [632, 572] on link "27" at bounding box center [627, 575] width 24 height 23
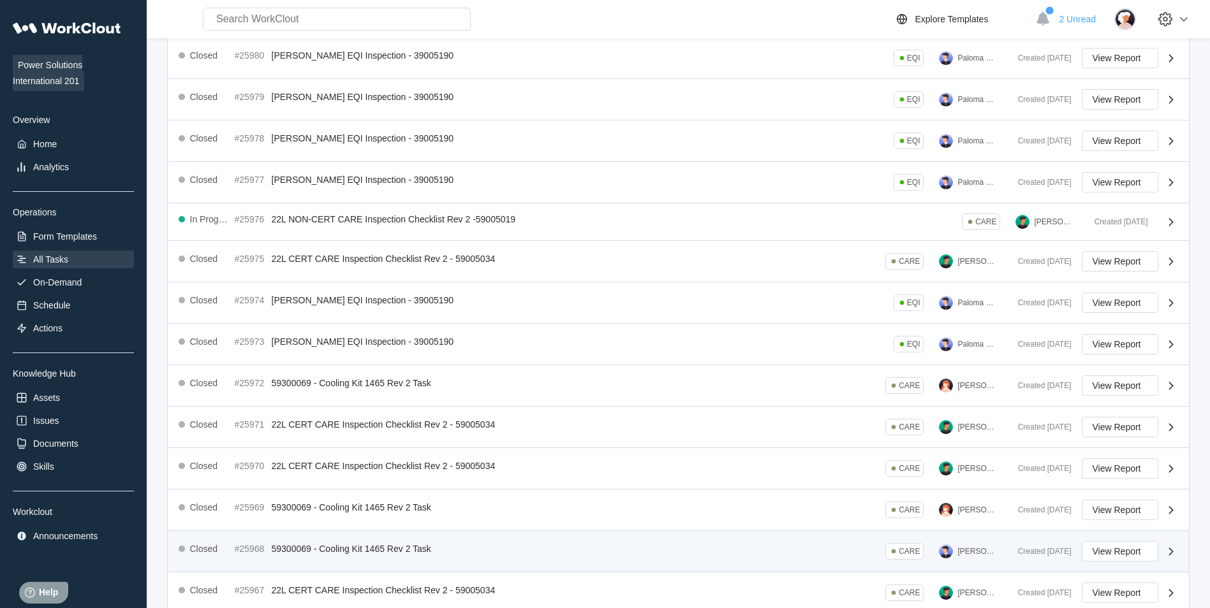
scroll to position [204, 0]
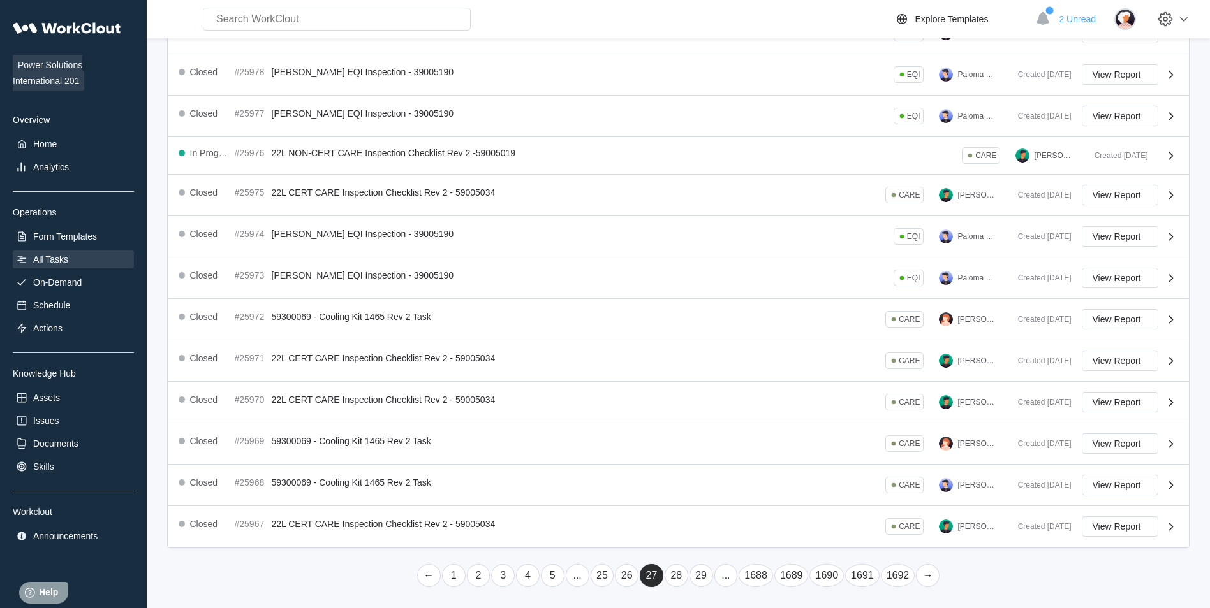
click at [620, 575] on link "26" at bounding box center [627, 575] width 24 height 23
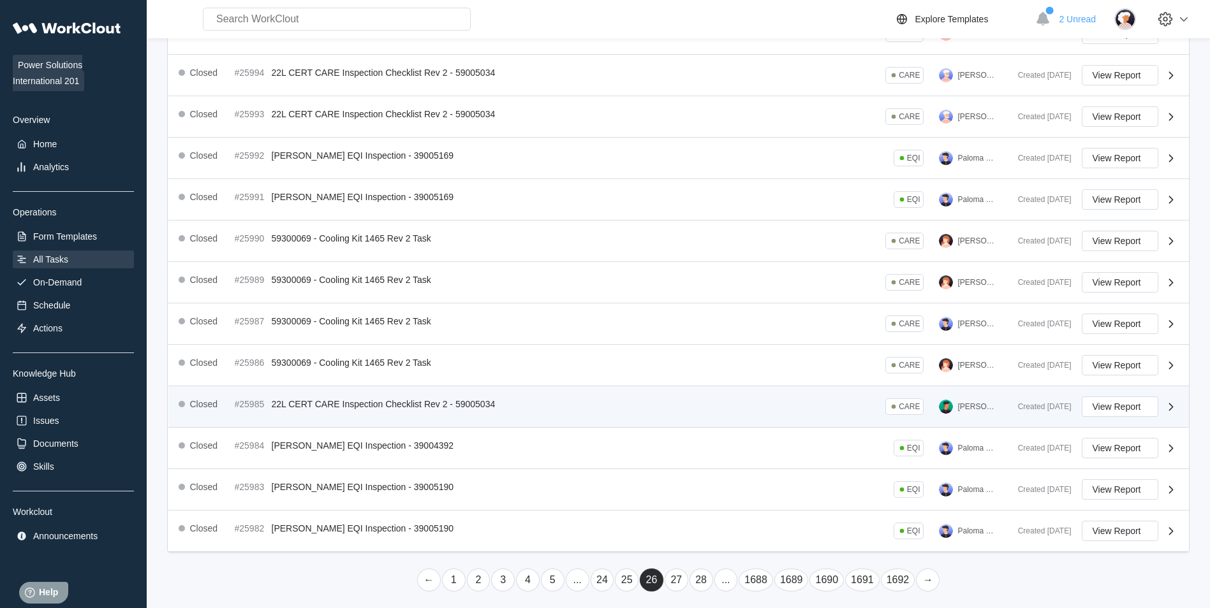
scroll to position [208, 0]
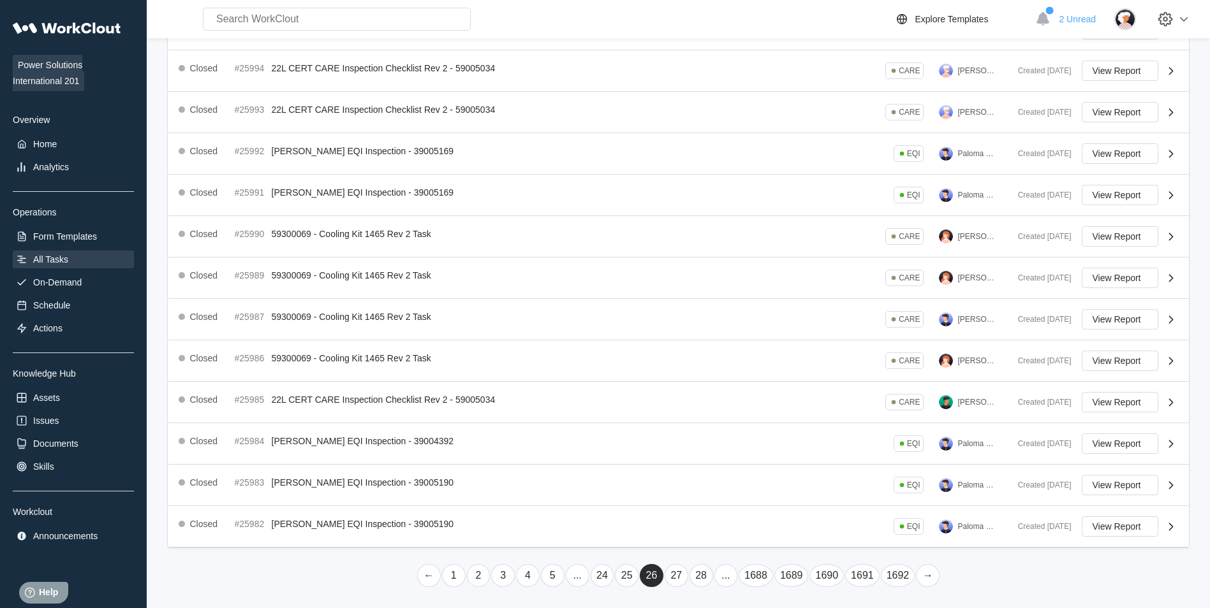
click at [617, 573] on link "25" at bounding box center [627, 575] width 24 height 23
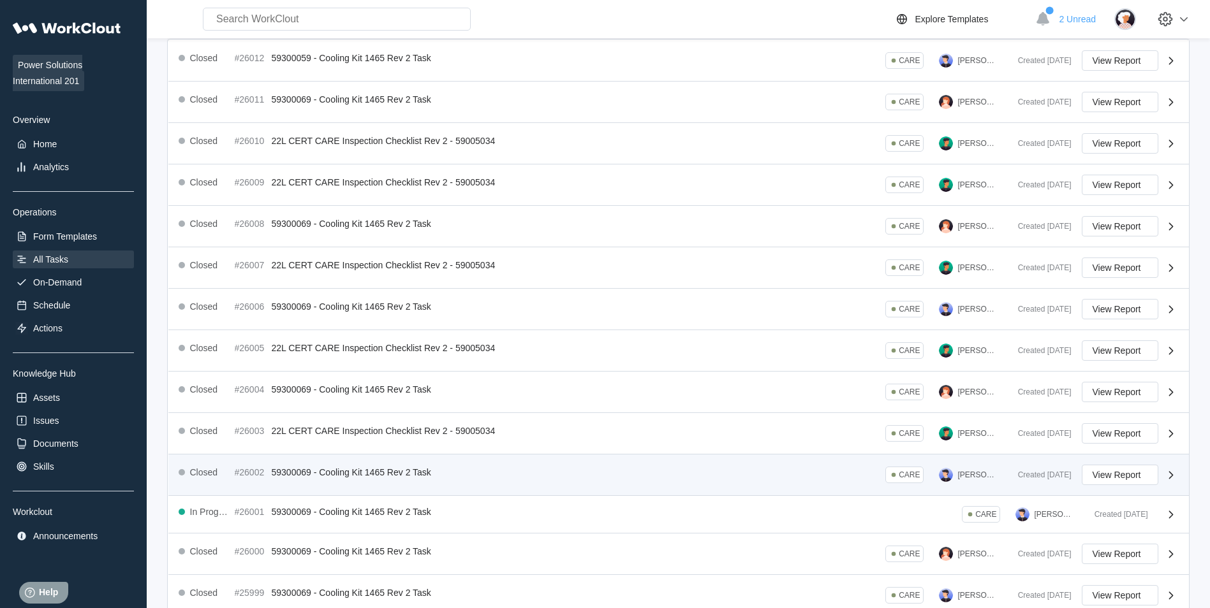
scroll to position [204, 0]
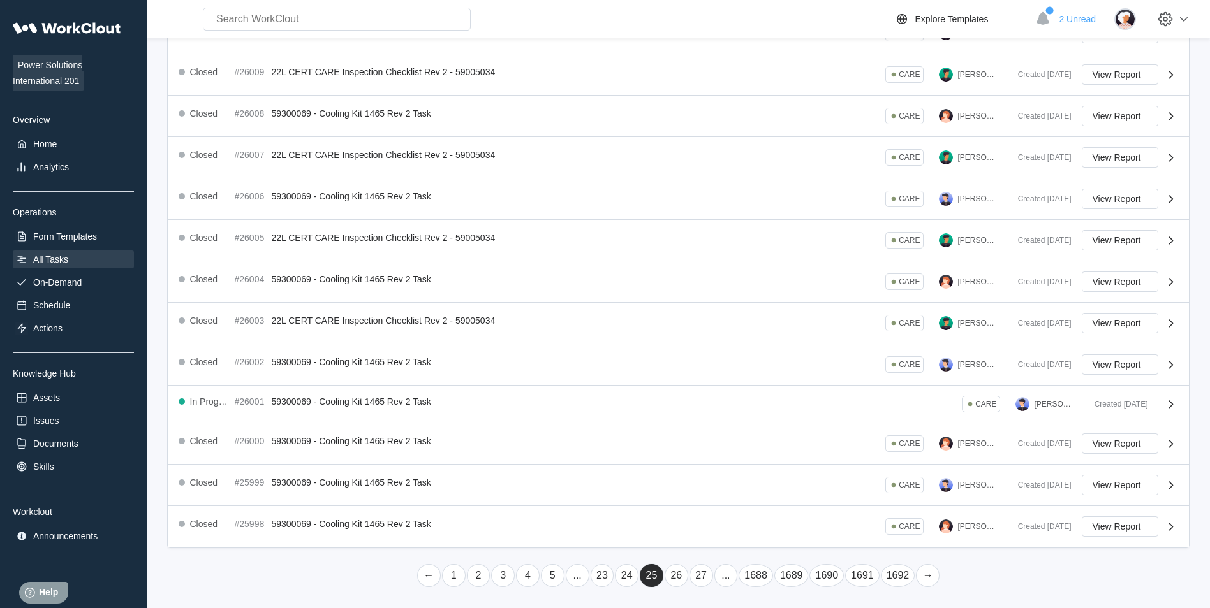
click at [632, 574] on link "24" at bounding box center [627, 575] width 24 height 23
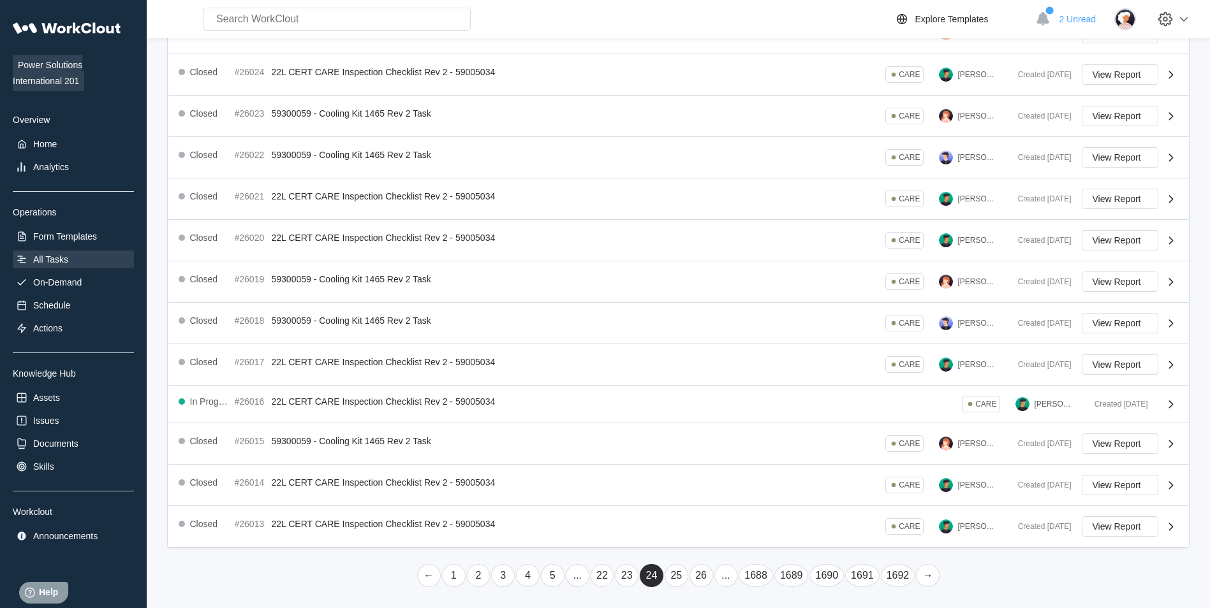
click at [627, 576] on link "23" at bounding box center [627, 575] width 24 height 23
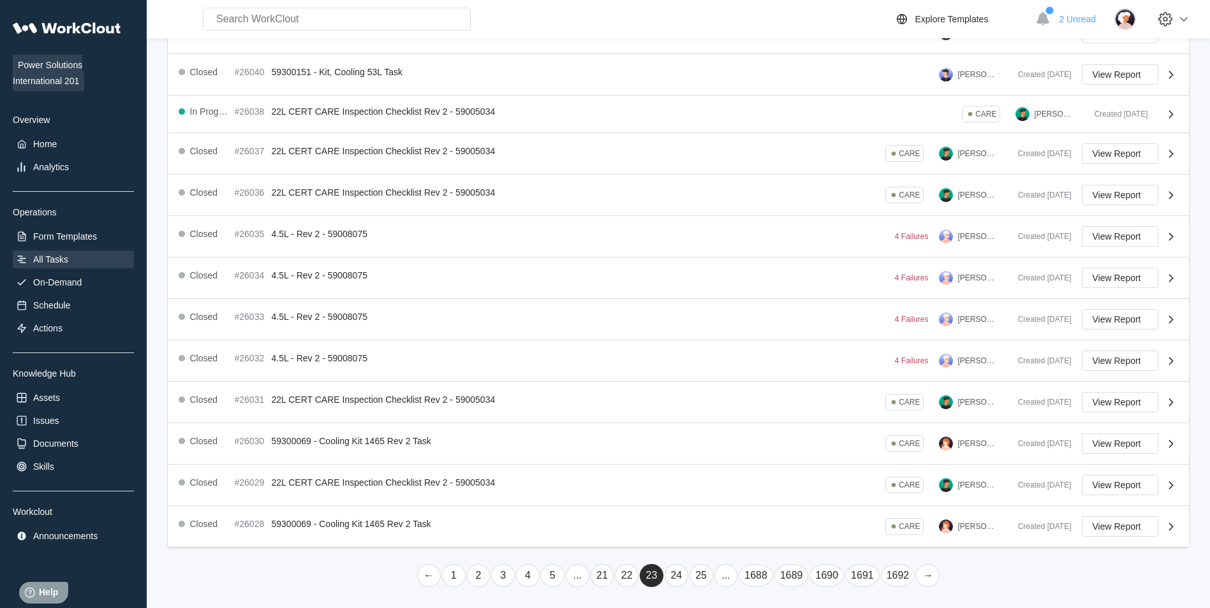
click at [675, 571] on link "24" at bounding box center [676, 575] width 24 height 23
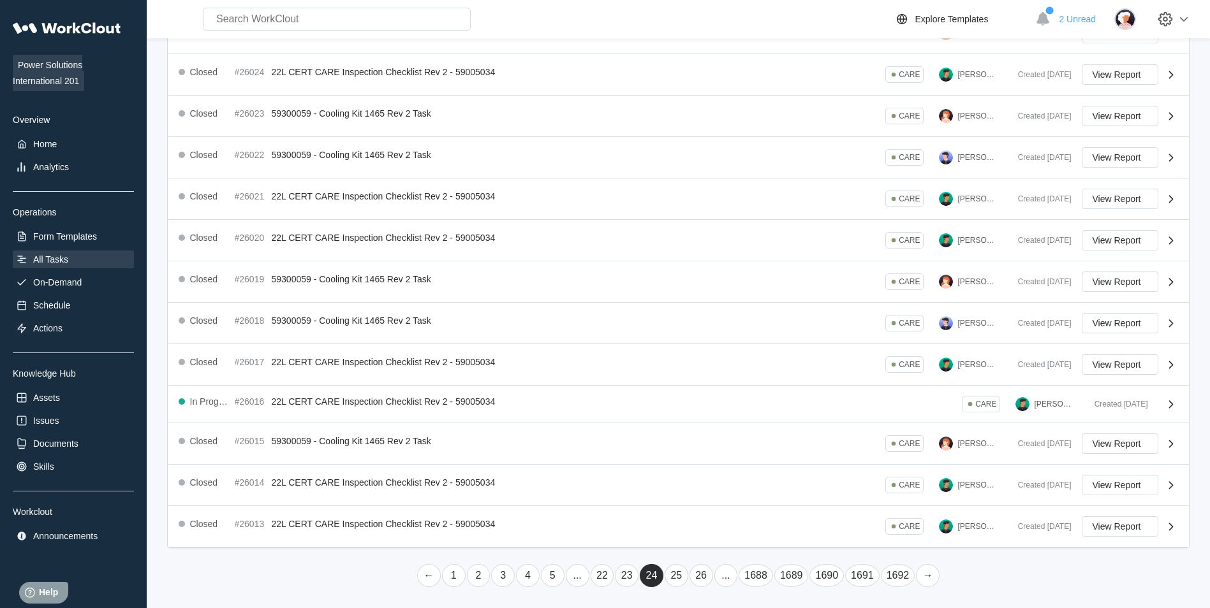
click at [627, 570] on link "23" at bounding box center [627, 575] width 24 height 23
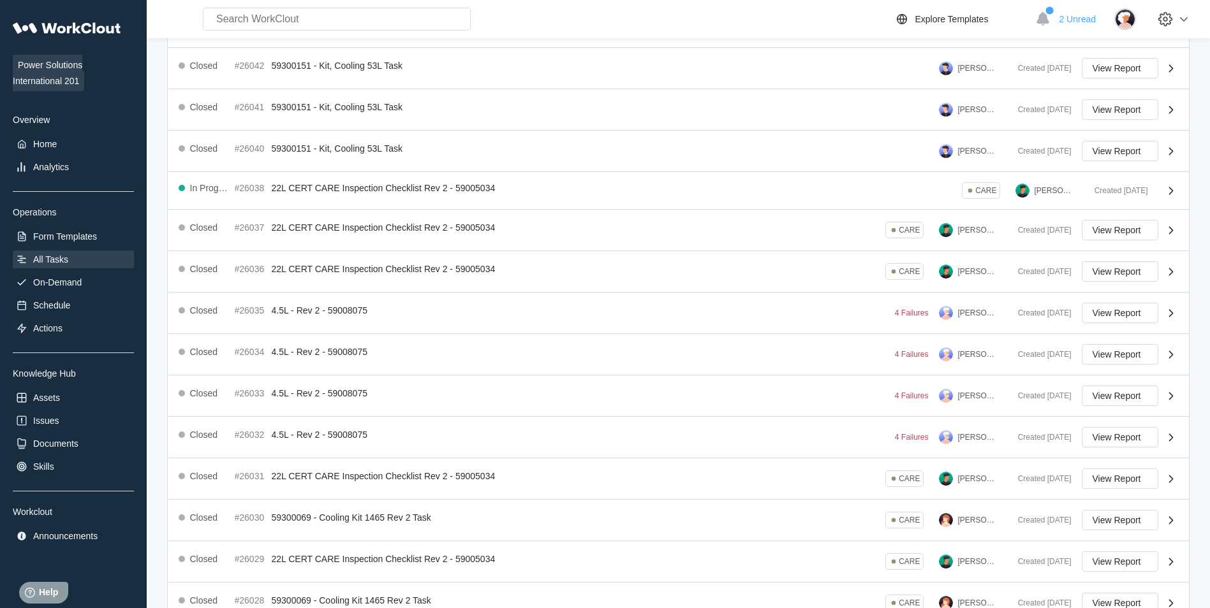
scroll to position [191, 0]
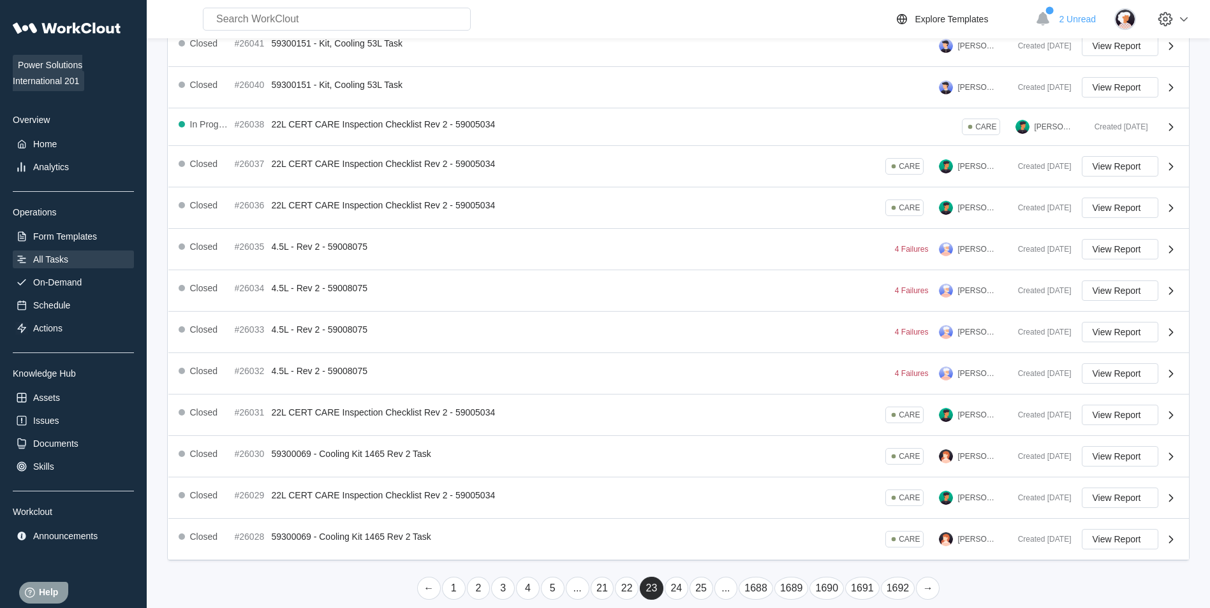
click at [621, 588] on link "22" at bounding box center [627, 588] width 24 height 23
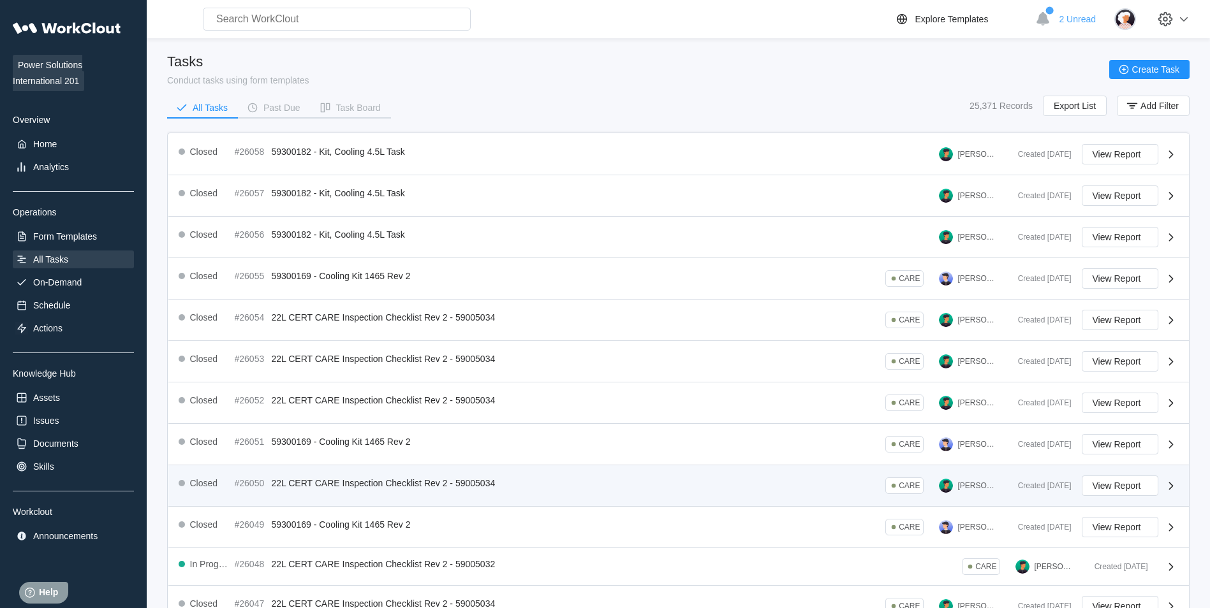
scroll to position [204, 0]
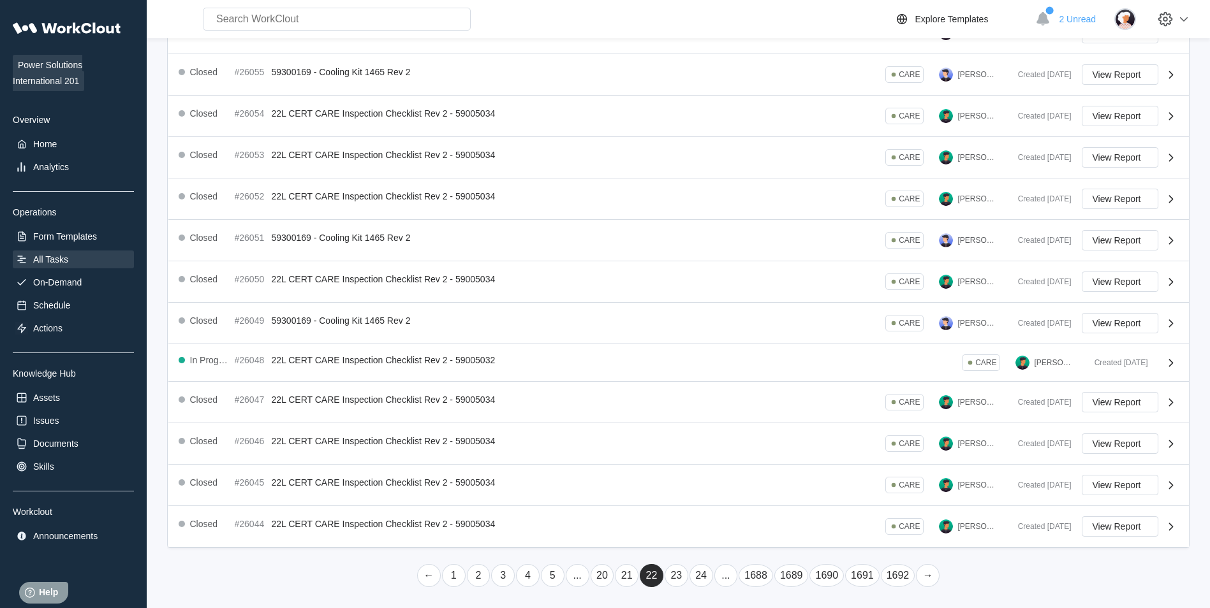
click at [632, 578] on link "21" at bounding box center [627, 575] width 24 height 23
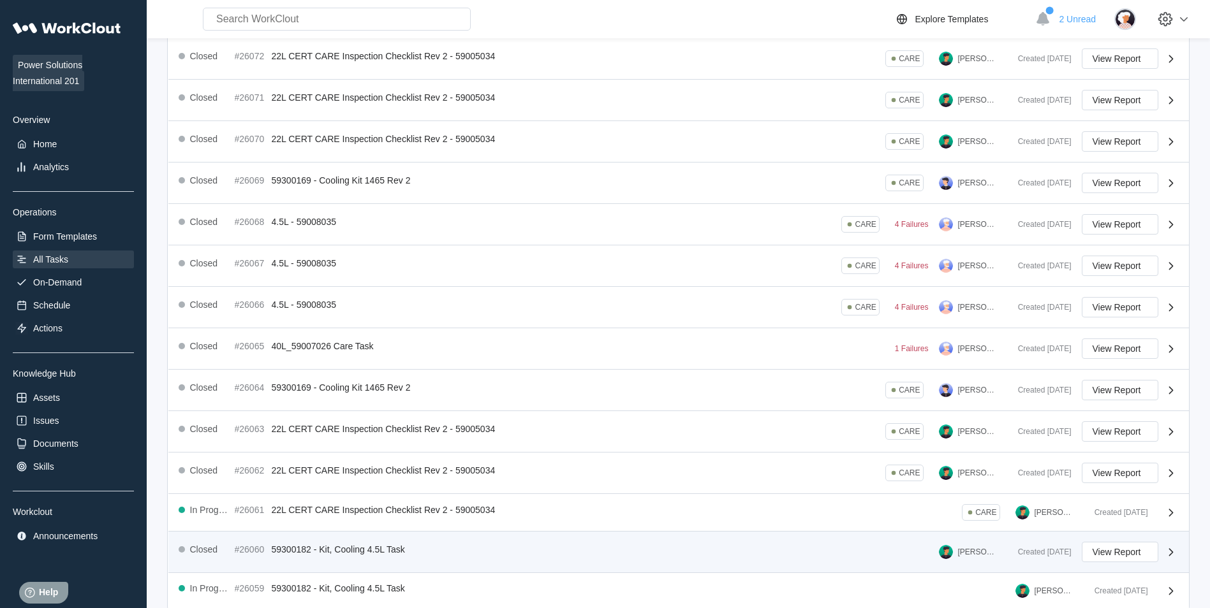
scroll to position [199, 0]
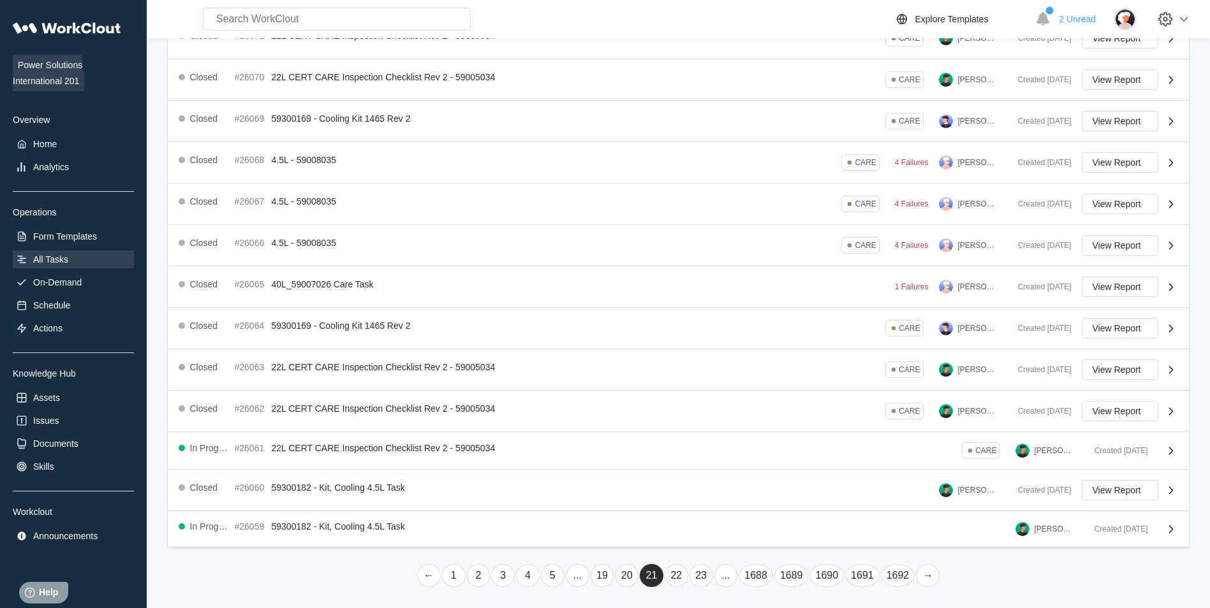
click at [701, 576] on link "23" at bounding box center [701, 575] width 24 height 23
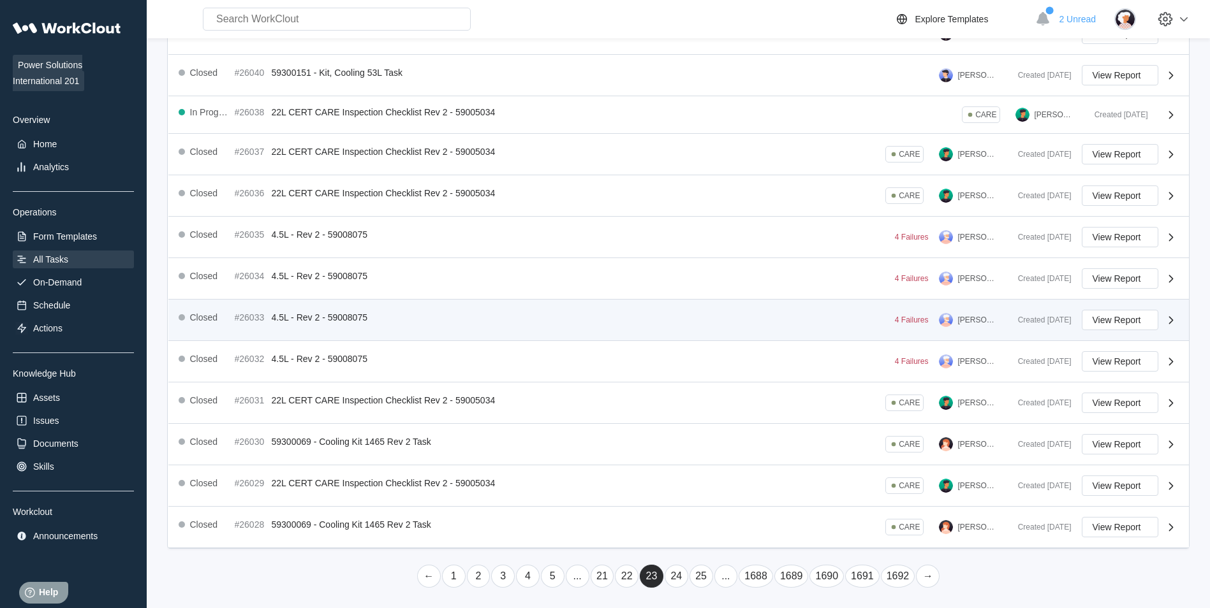
scroll to position [204, 0]
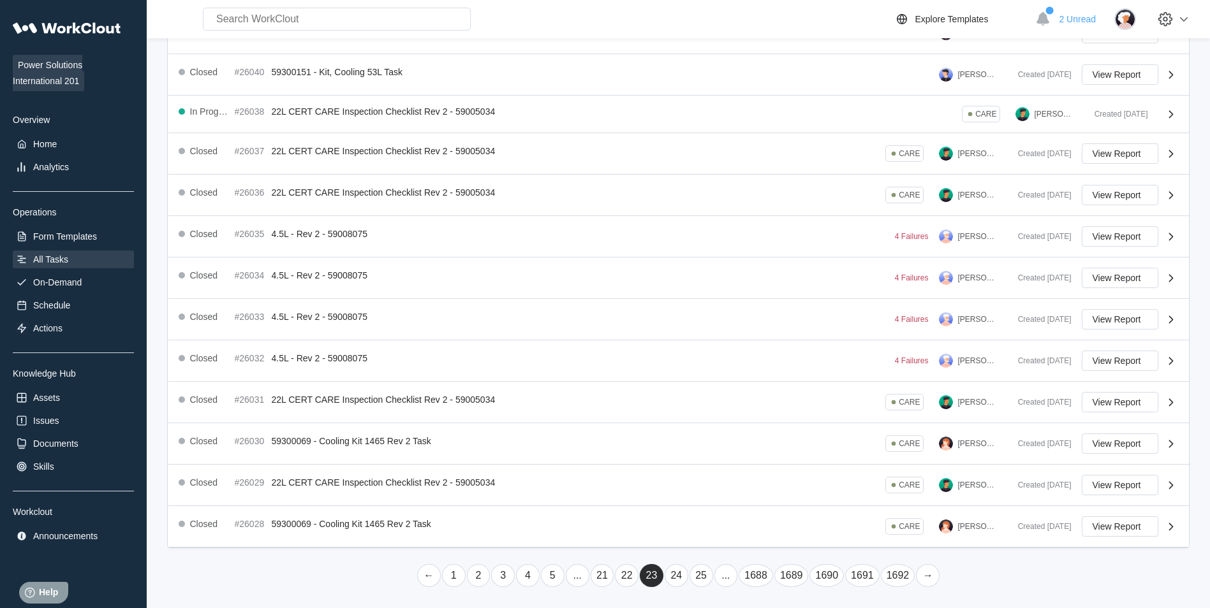
click at [676, 576] on link "24" at bounding box center [676, 575] width 24 height 23
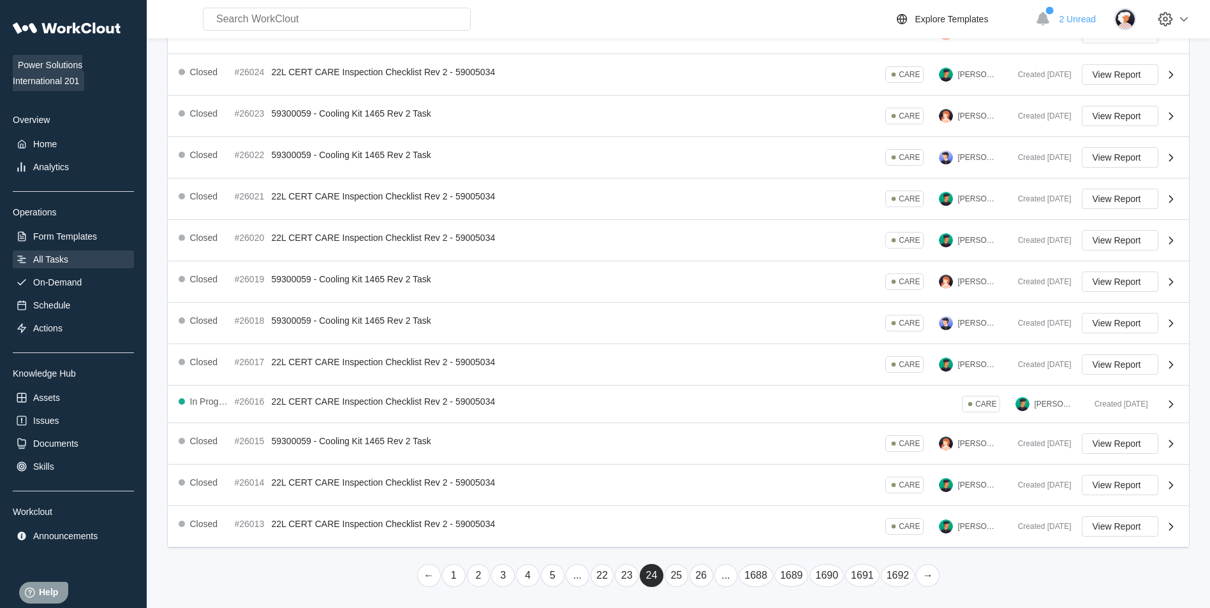
click at [675, 579] on link "25" at bounding box center [676, 575] width 24 height 23
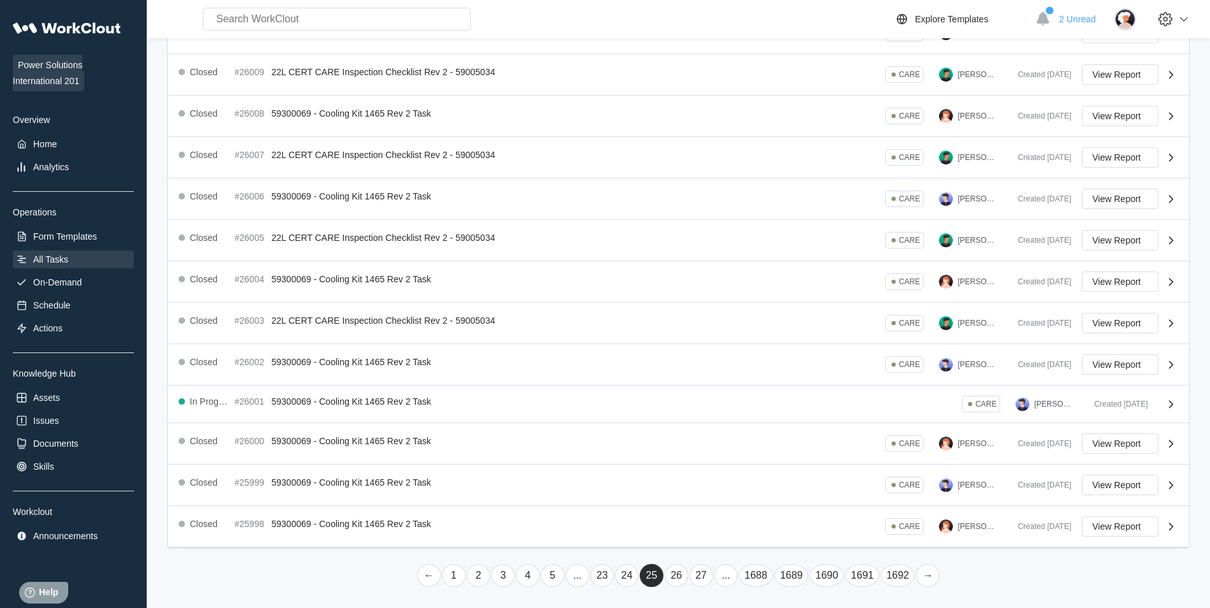
click at [678, 571] on link "26" at bounding box center [676, 575] width 24 height 23
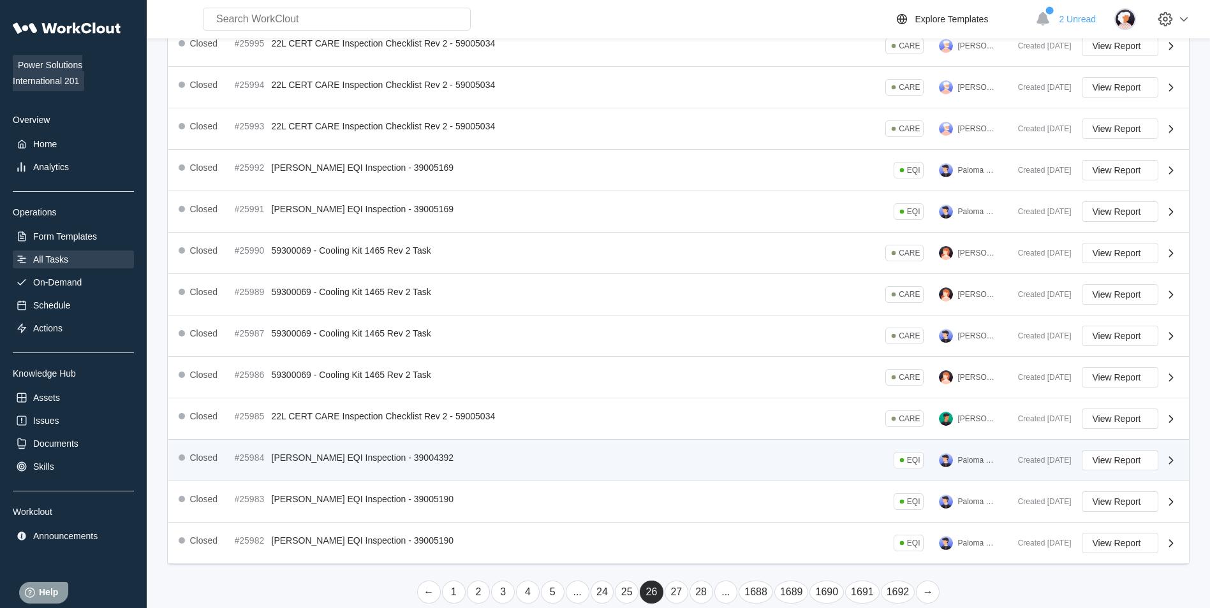
scroll to position [208, 0]
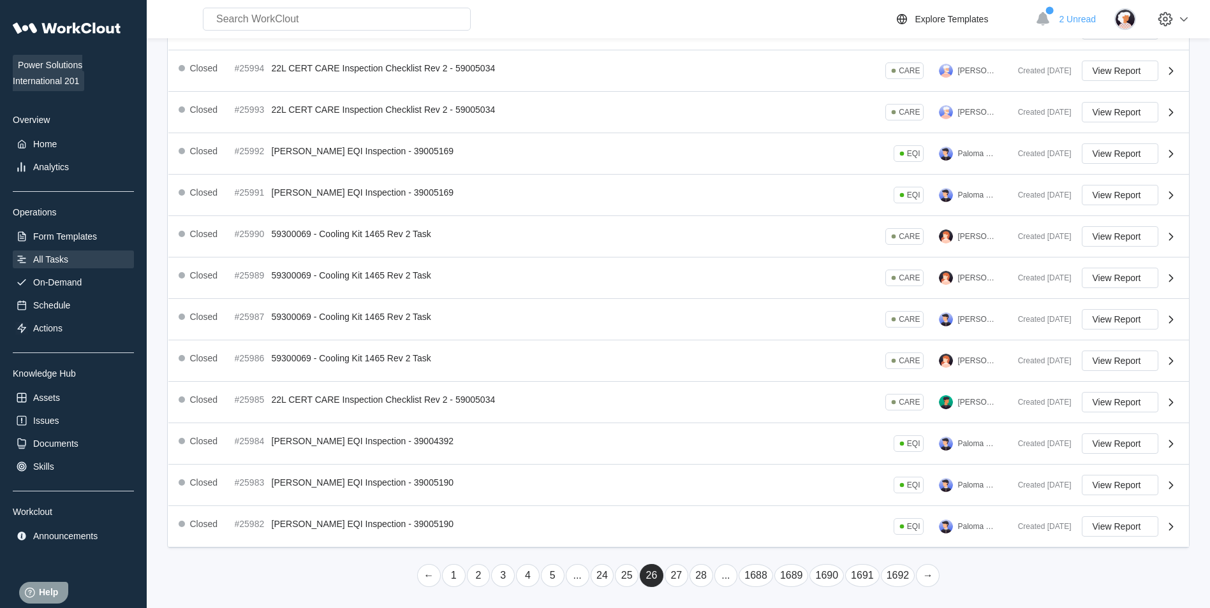
click at [677, 573] on link "27" at bounding box center [676, 575] width 24 height 23
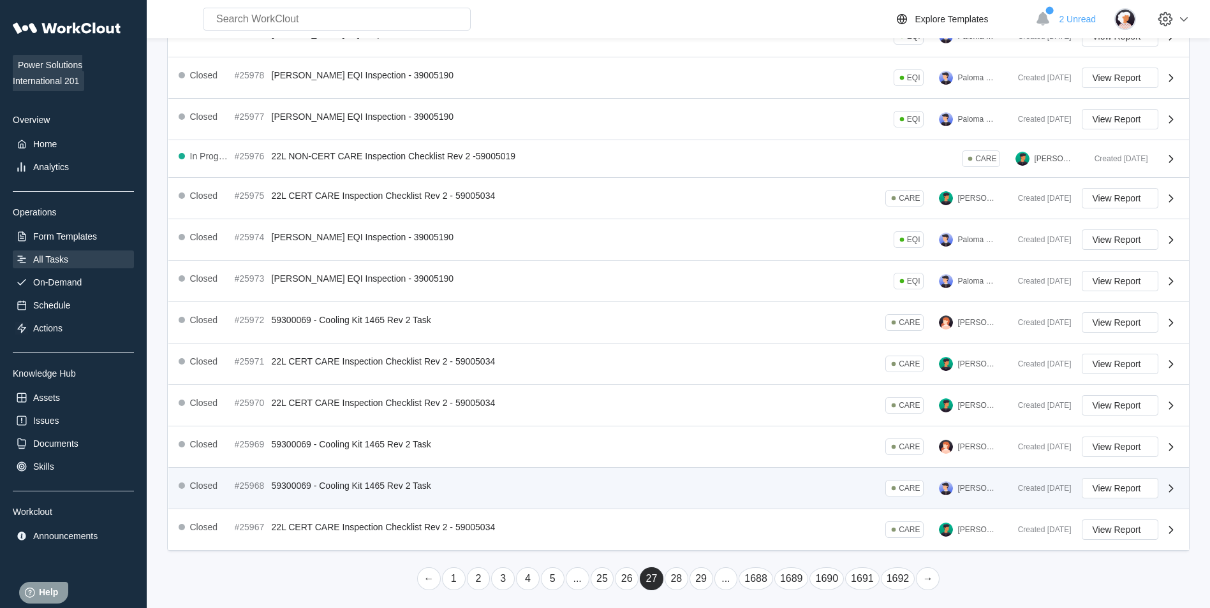
scroll to position [204, 0]
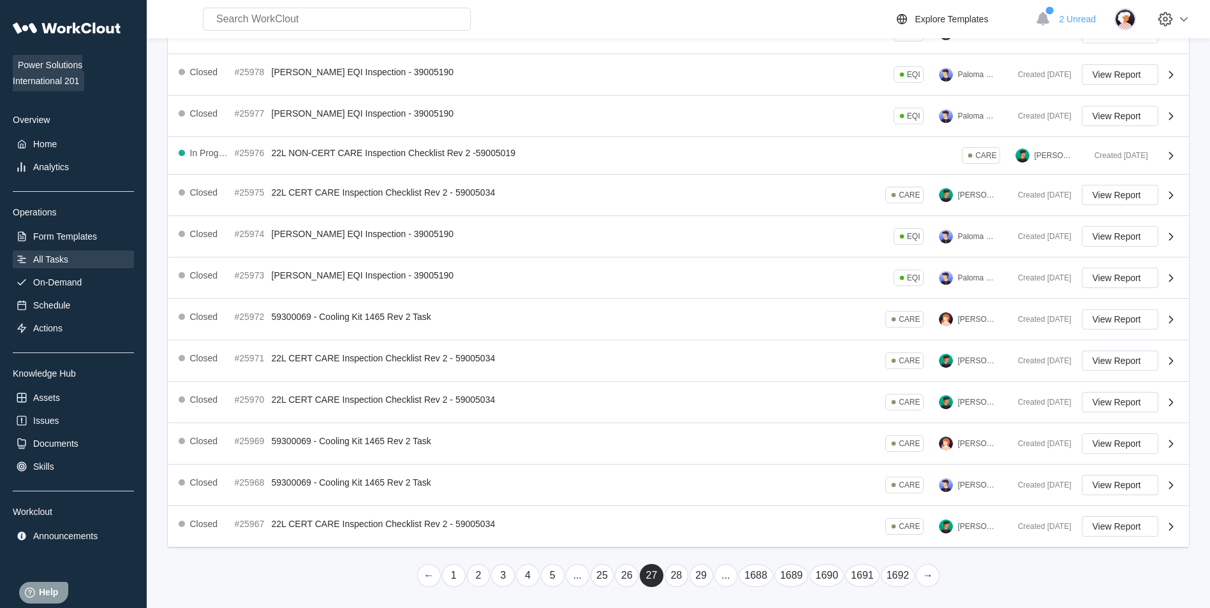
click at [675, 574] on link "28" at bounding box center [676, 575] width 24 height 23
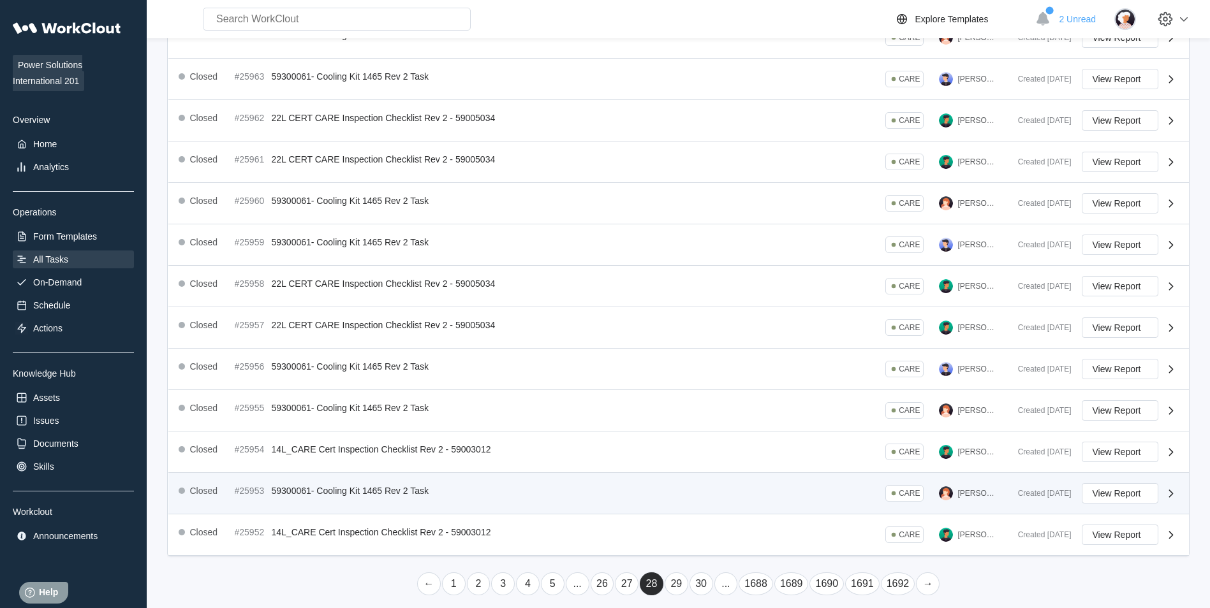
scroll to position [208, 0]
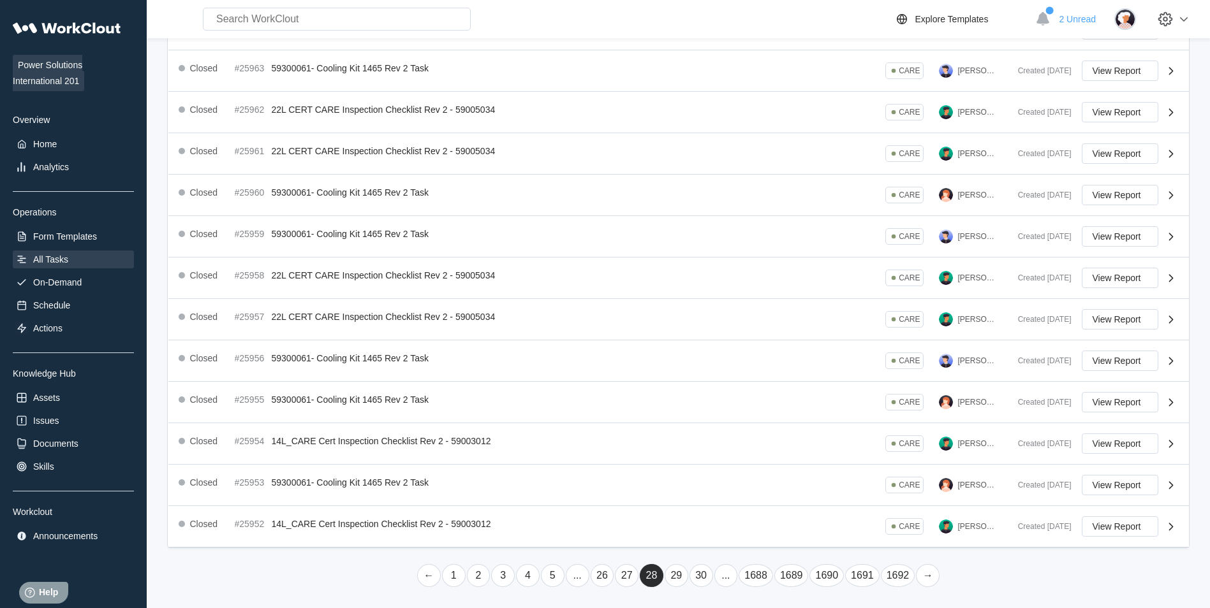
click at [627, 573] on link "27" at bounding box center [627, 575] width 24 height 23
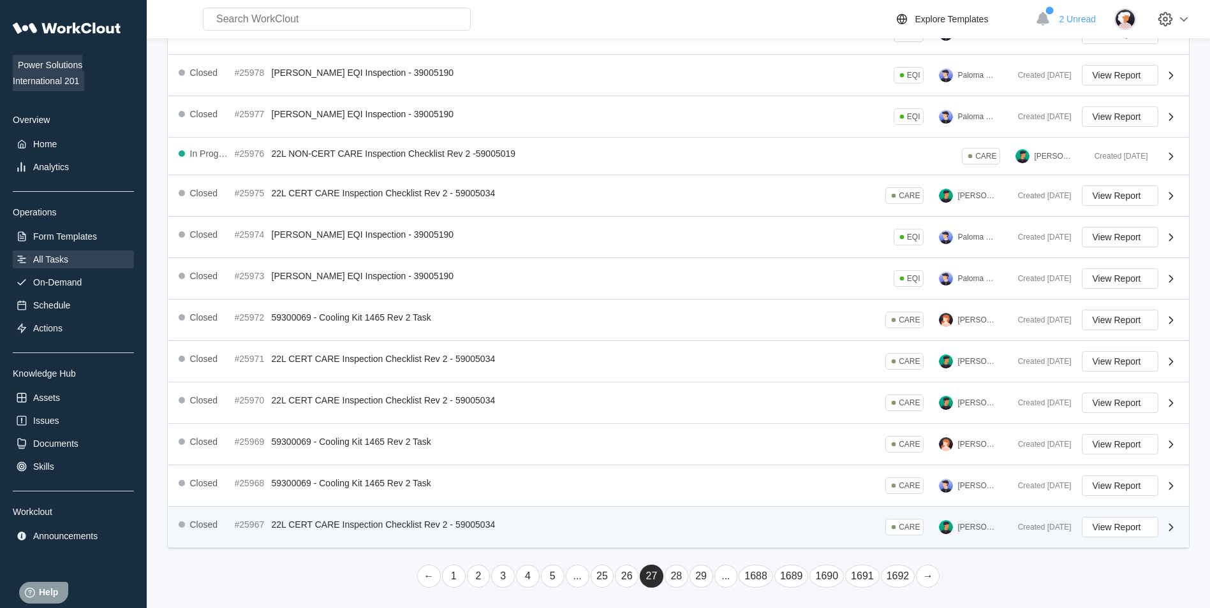
scroll to position [204, 0]
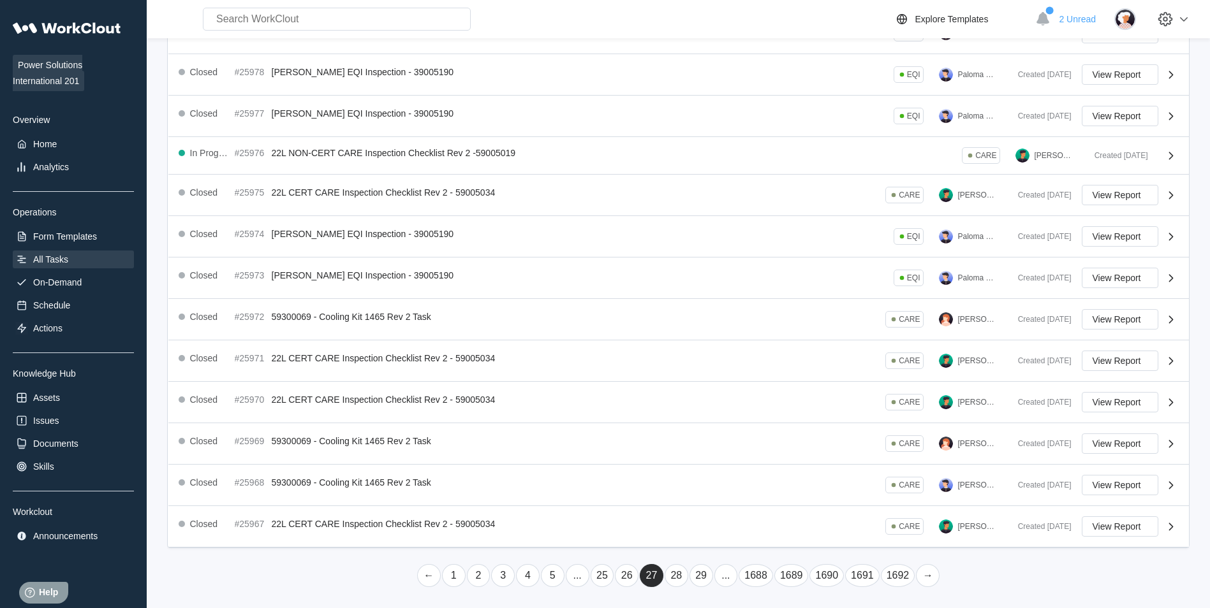
click at [629, 580] on link "26" at bounding box center [627, 575] width 24 height 23
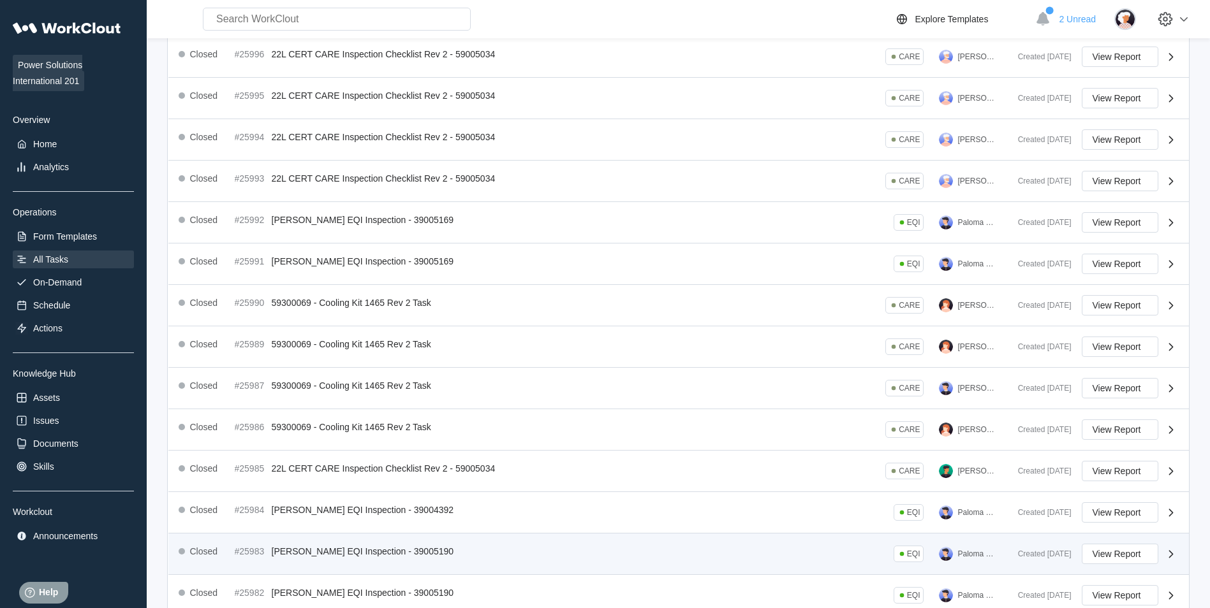
scroll to position [208, 0]
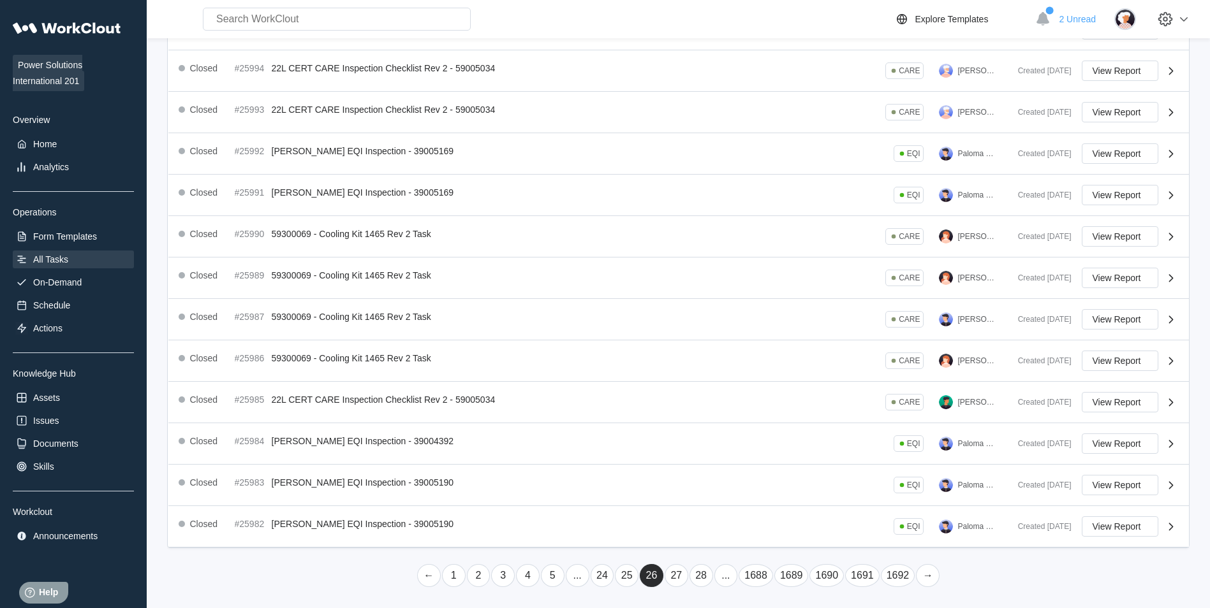
click at [629, 573] on link "25" at bounding box center [627, 575] width 24 height 23
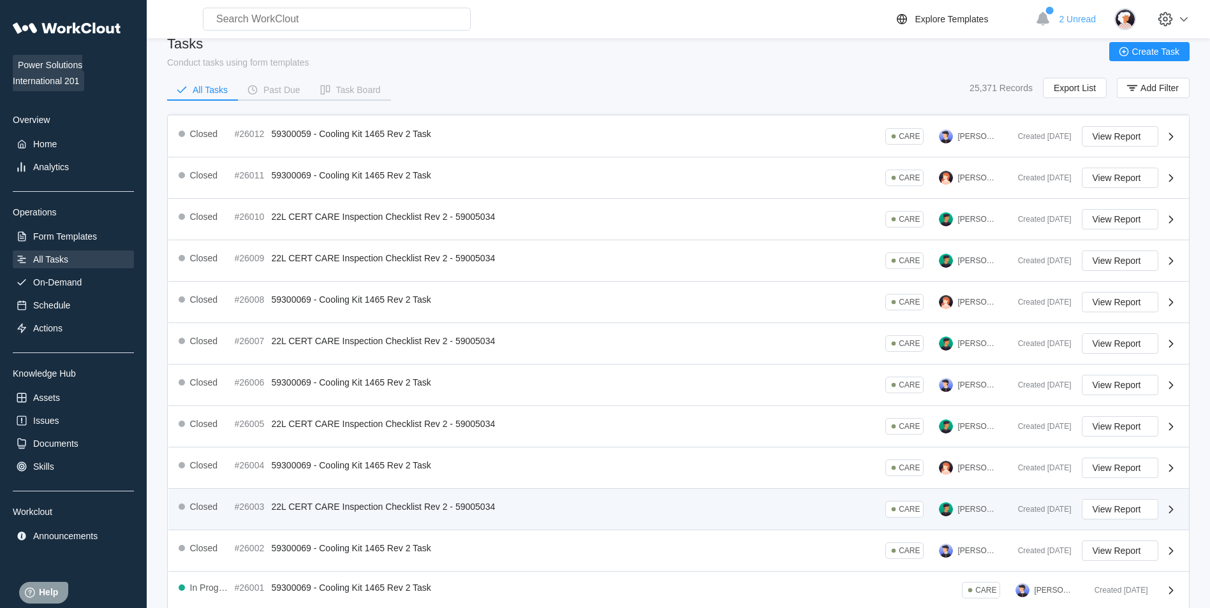
scroll to position [0, 0]
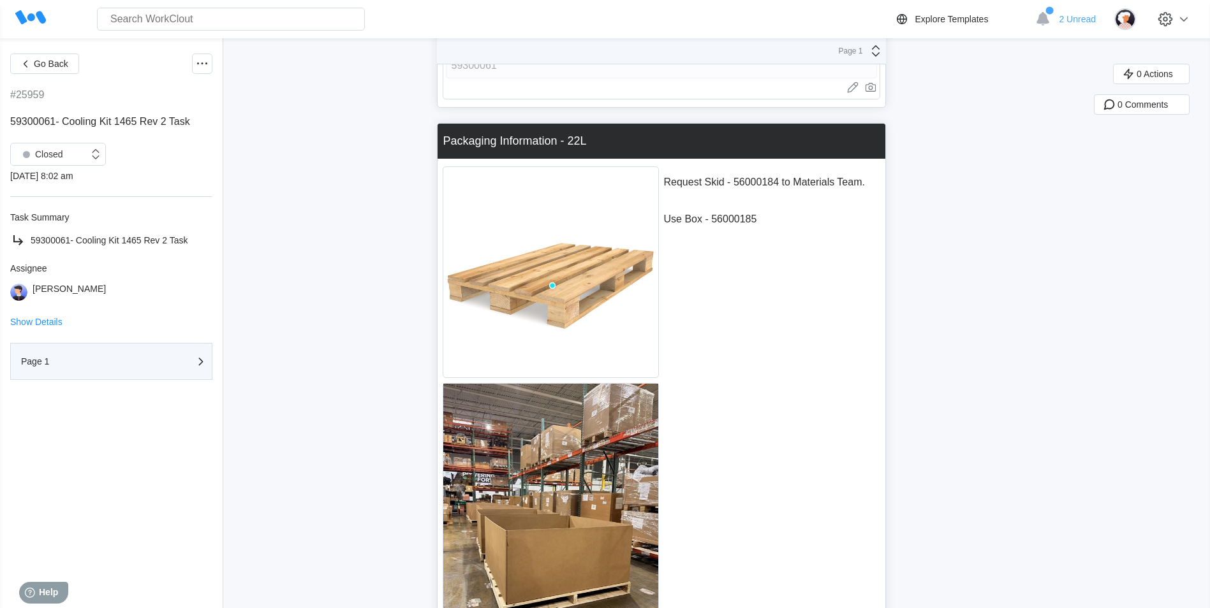
scroll to position [64, 0]
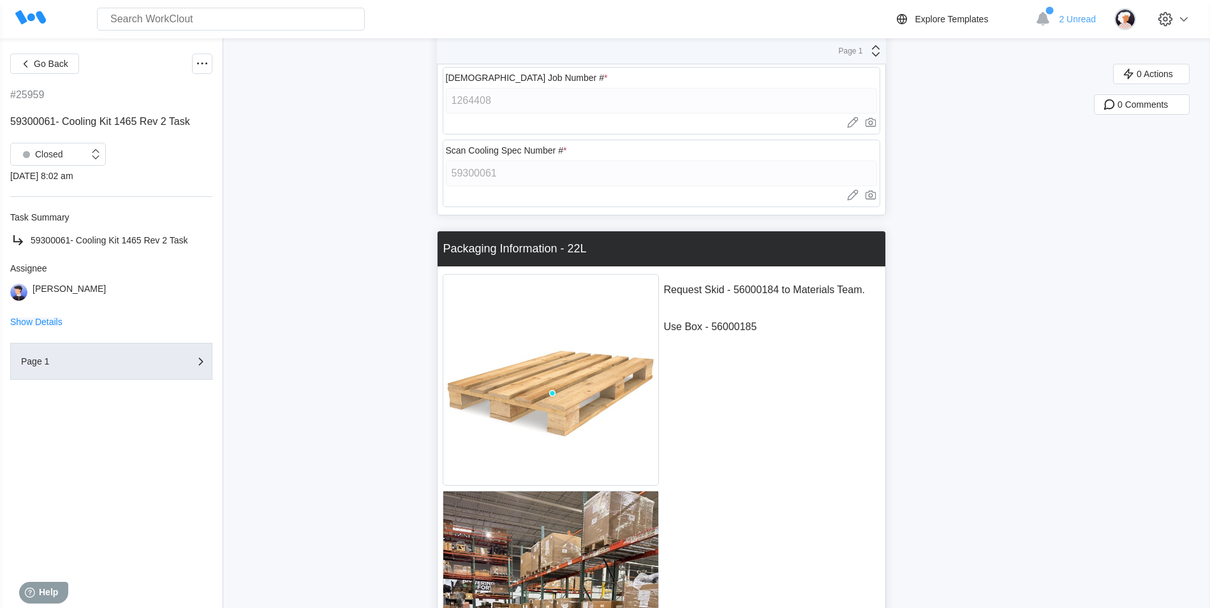
click at [47, 318] on span "Show Details" at bounding box center [36, 322] width 52 height 9
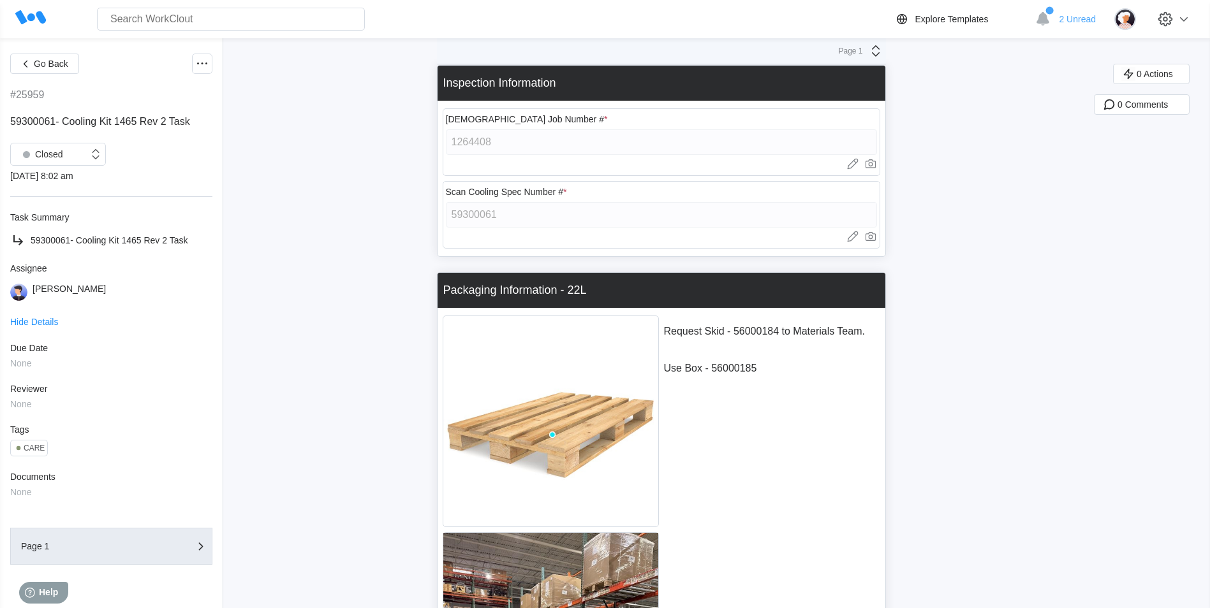
scroll to position [0, 0]
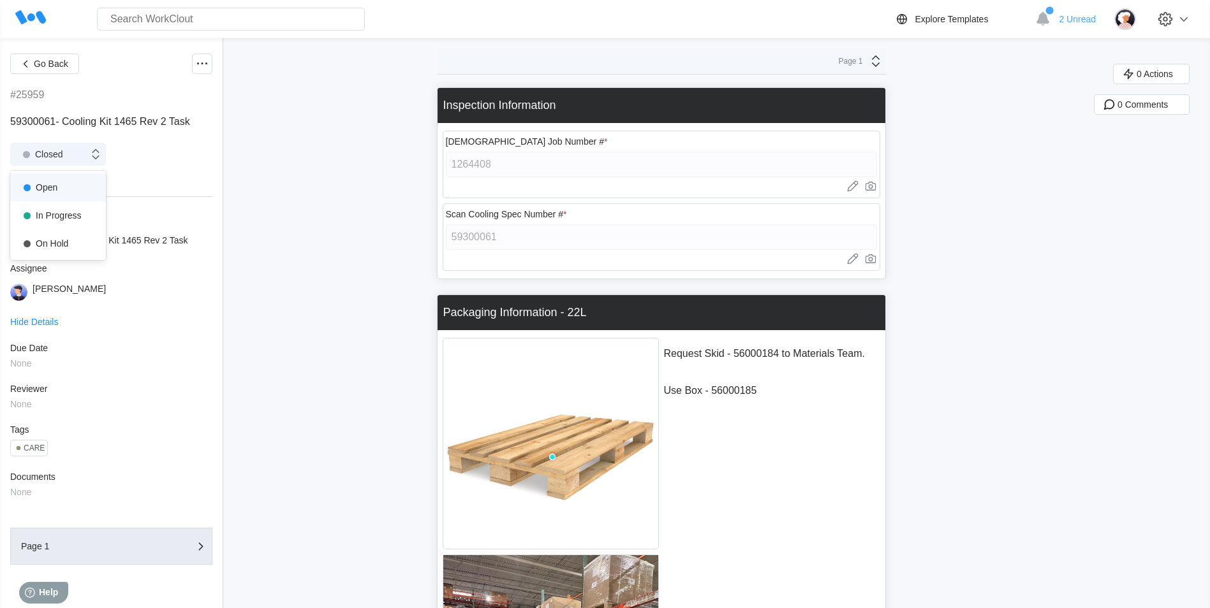
click at [84, 157] on div "Closed" at bounding box center [50, 154] width 78 height 13
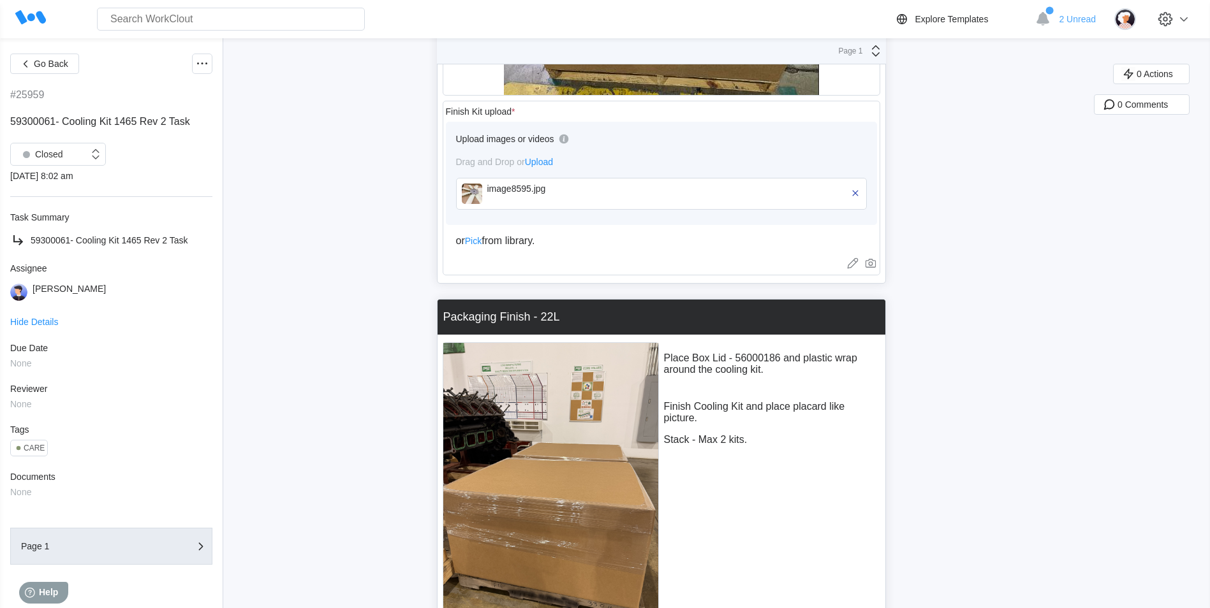
scroll to position [10807, 0]
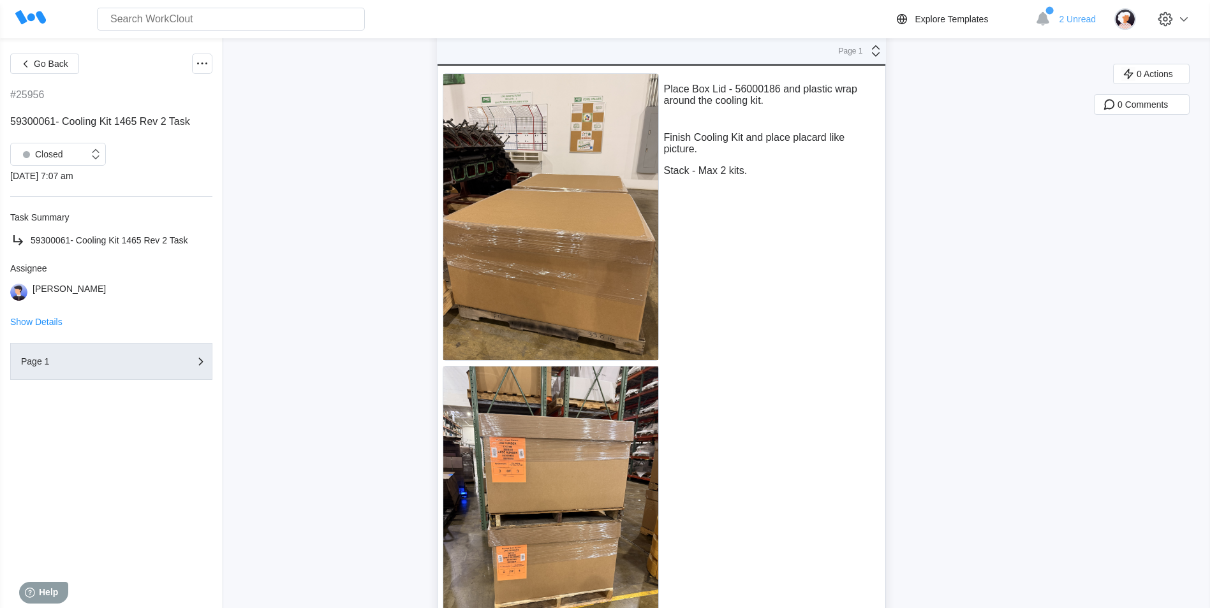
scroll to position [10680, 0]
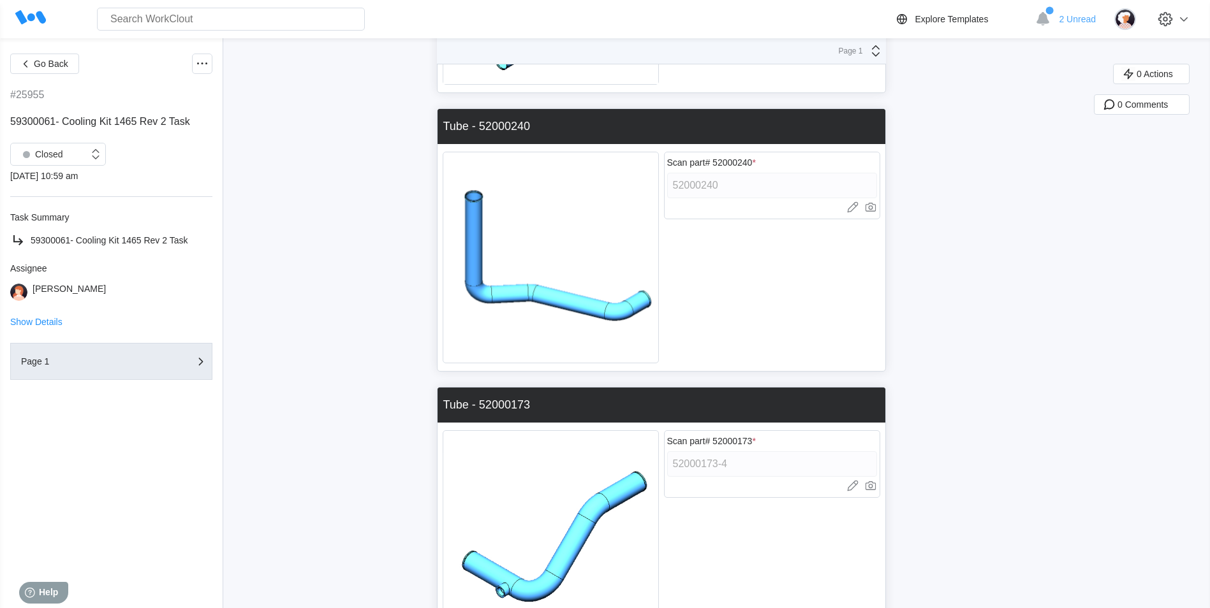
scroll to position [1722, 0]
